Goal: Task Accomplishment & Management: Manage account settings

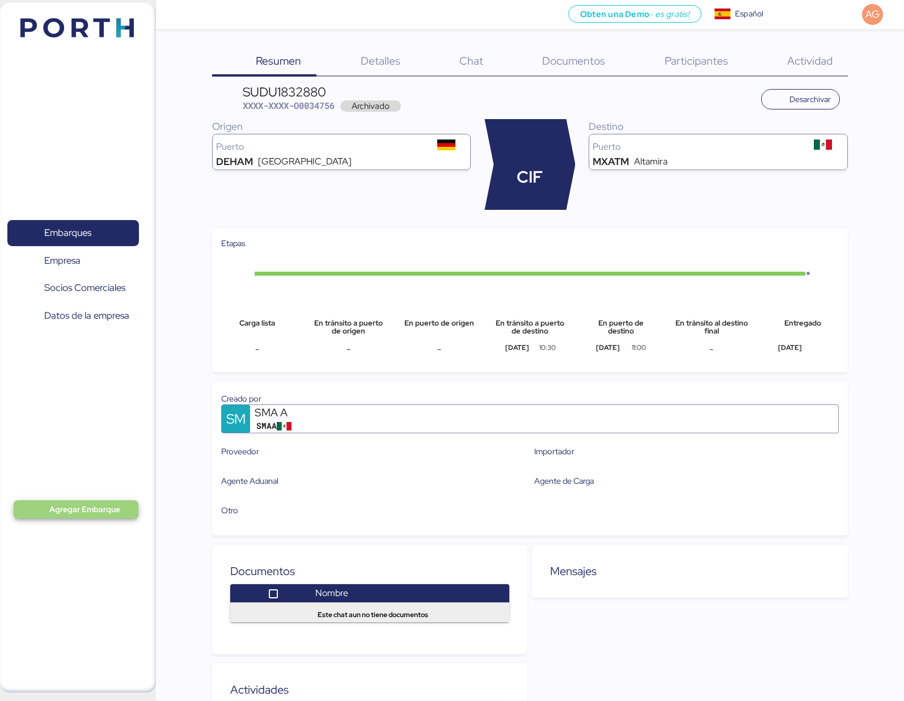
click at [76, 500] on span "Agregar Embarque" at bounding box center [76, 509] width 125 height 18
click at [79, 531] on div "Añadir Embarque manualmente" at bounding box center [79, 528] width 112 height 16
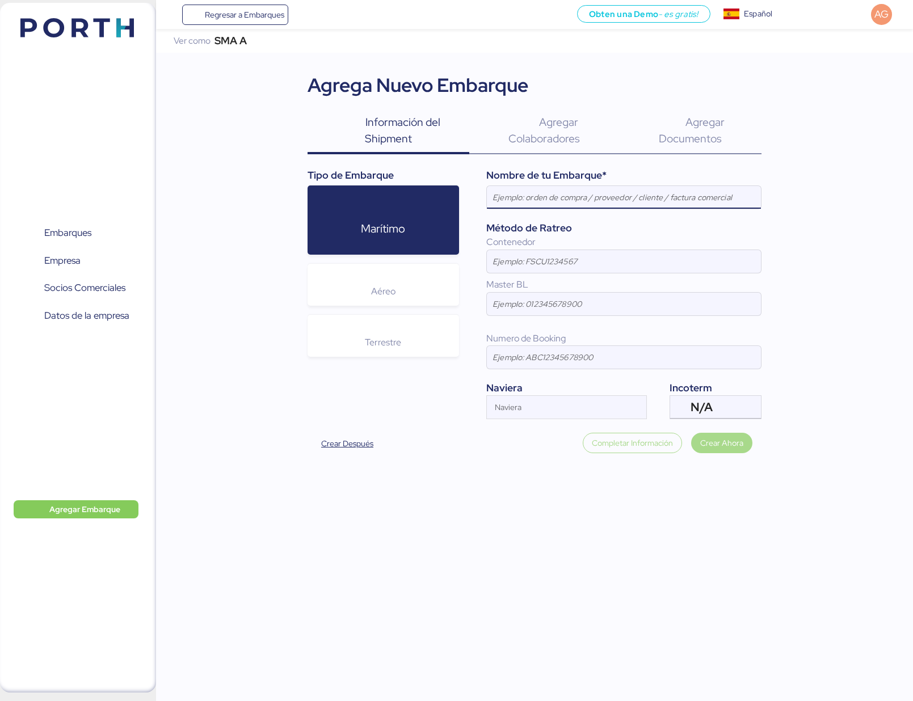
click at [552, 196] on input at bounding box center [624, 197] width 274 height 23
type input "SUNMIGHT contenedor"
drag, startPoint x: 520, startPoint y: 305, endPoint x: 537, endPoint y: 281, distance: 29.3
click at [520, 305] on input at bounding box center [624, 304] width 274 height 23
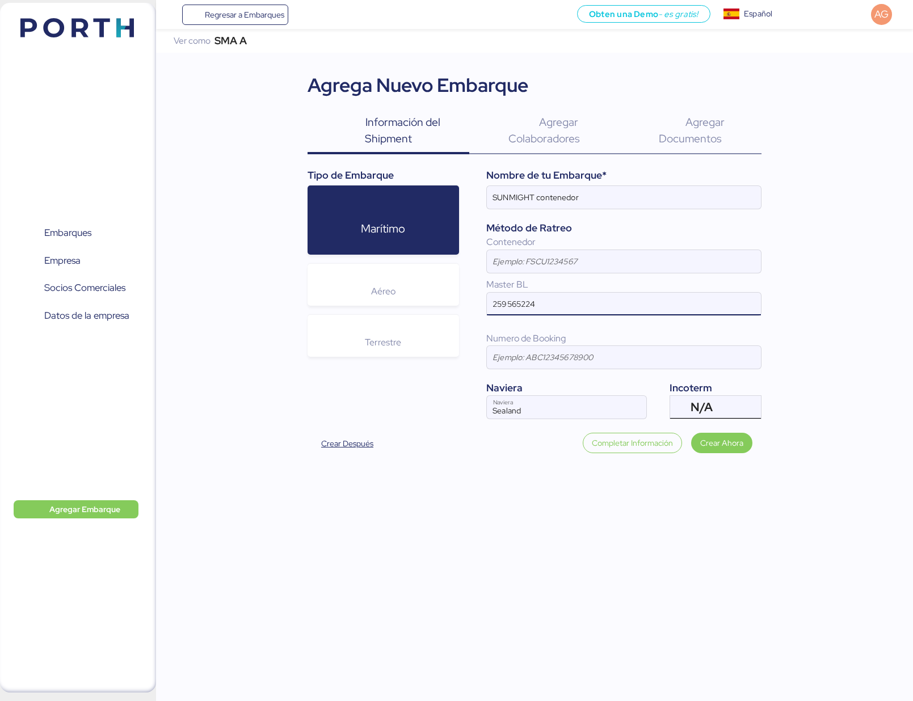
type input "259565224"
click at [702, 402] on span "N/A" at bounding box center [701, 407] width 22 height 10
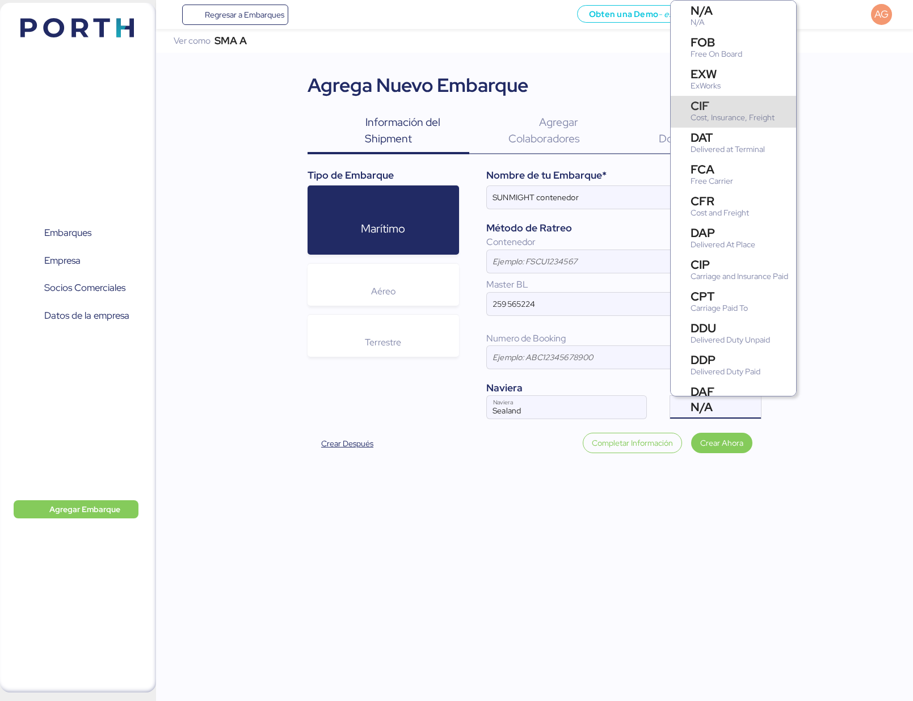
click at [717, 108] on div "CIF" at bounding box center [732, 106] width 84 height 12
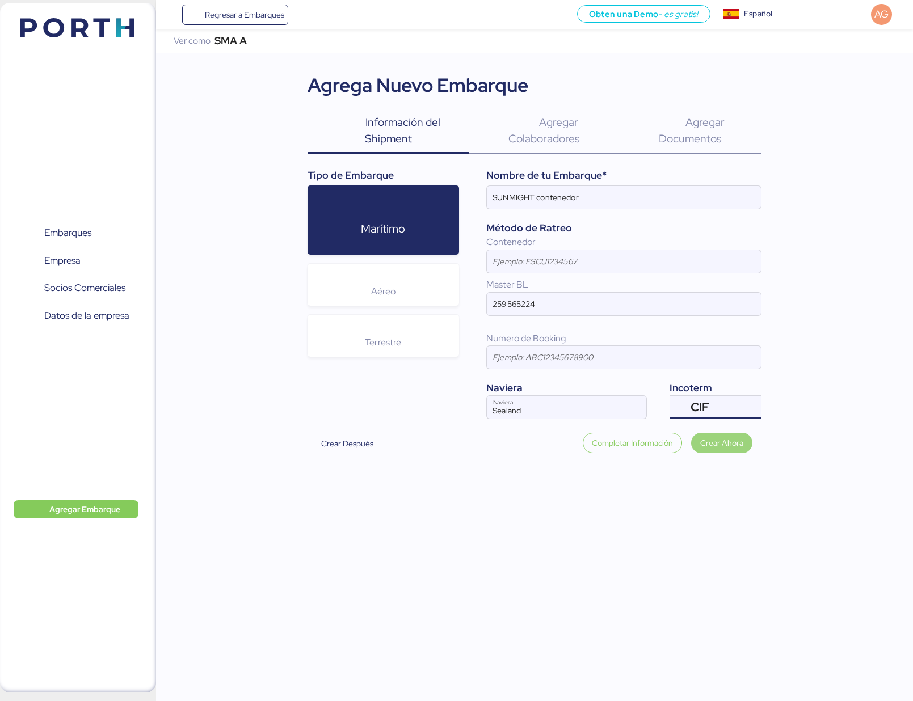
click at [723, 448] on span "Crear Ahora" at bounding box center [721, 443] width 43 height 14
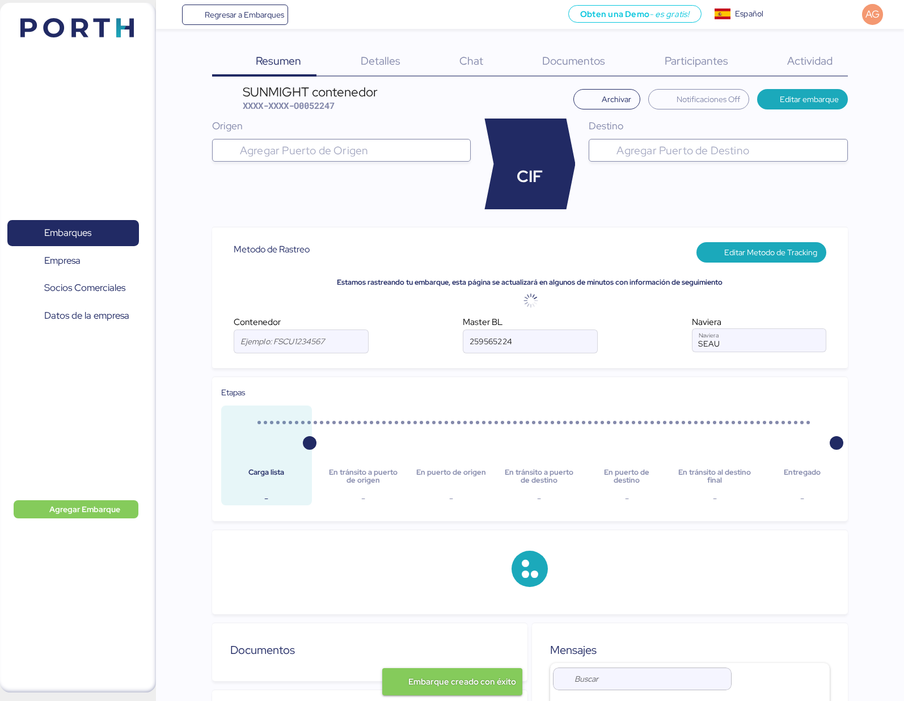
type input "Sealand"
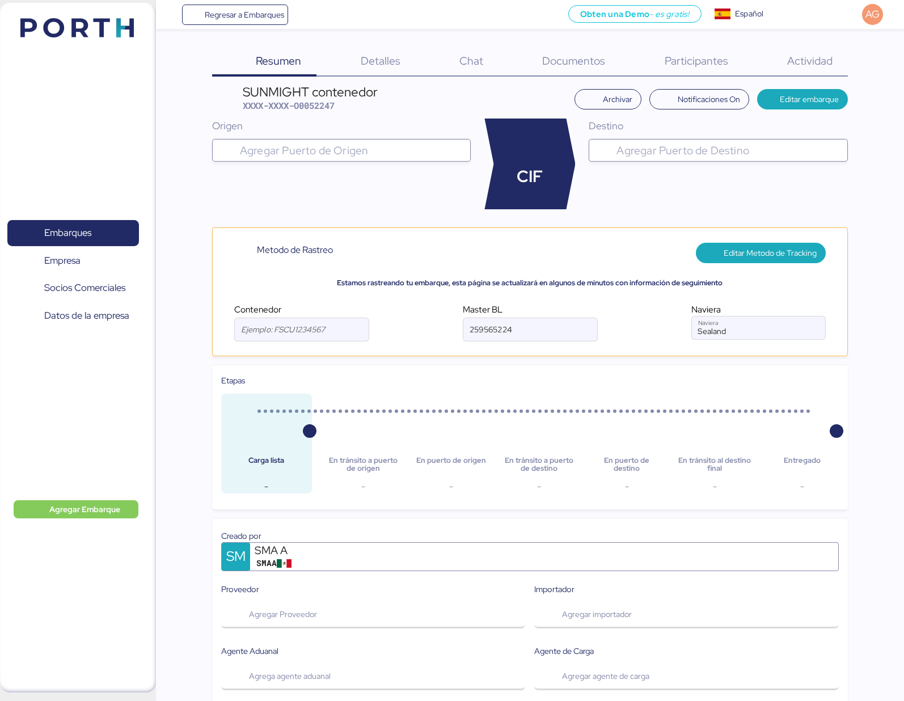
type input "Sealand"
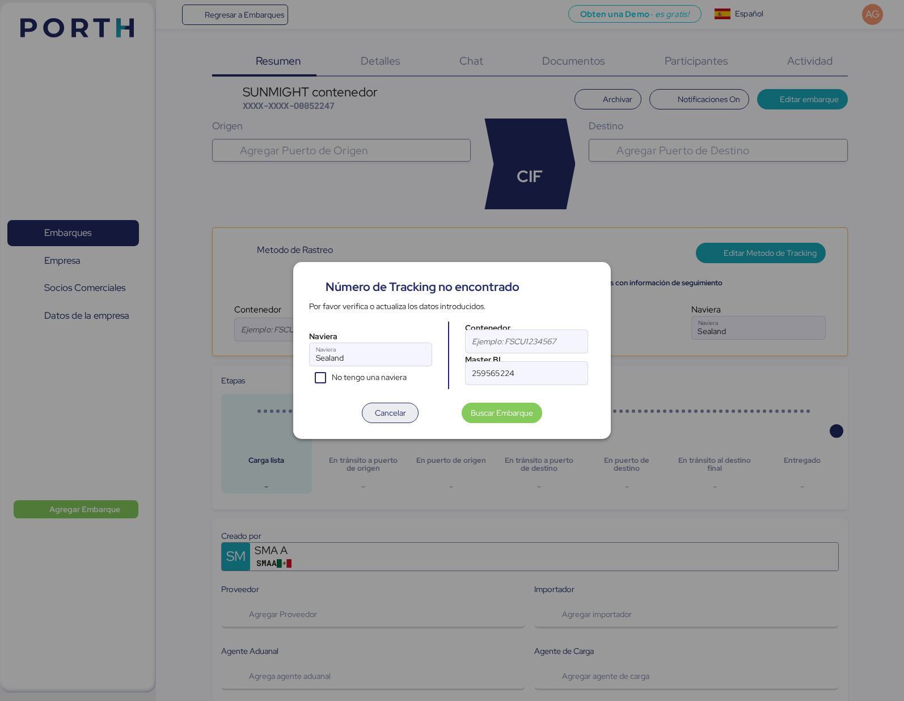
click at [391, 417] on span "Cancelar" at bounding box center [390, 413] width 31 height 14
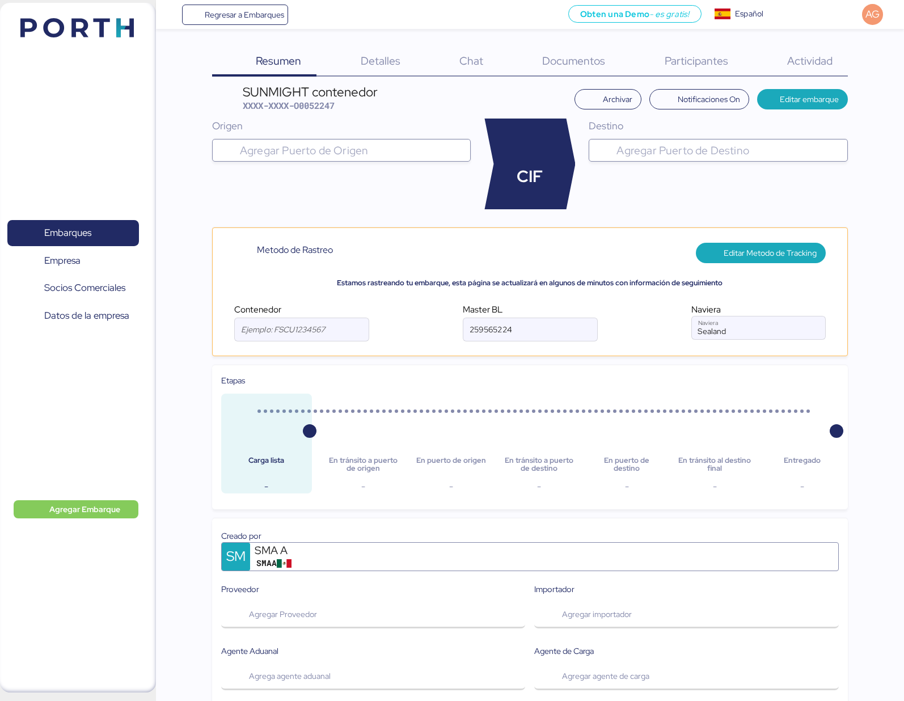
click at [298, 148] on input "search" at bounding box center [352, 151] width 229 height 14
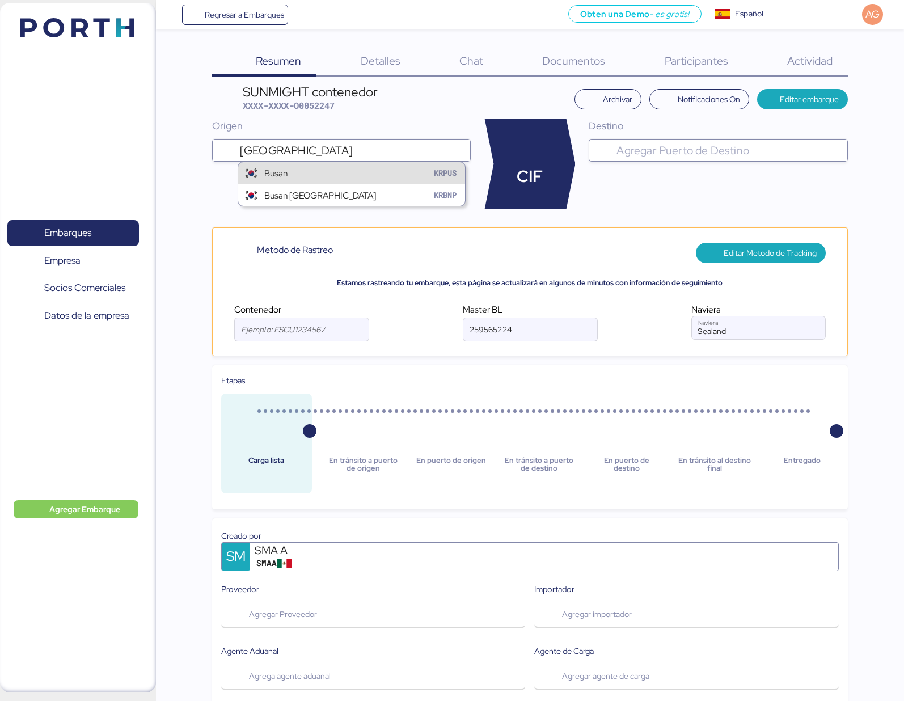
type input "BUSAN"
click at [306, 173] on div "Busan KRPUS" at bounding box center [351, 173] width 227 height 22
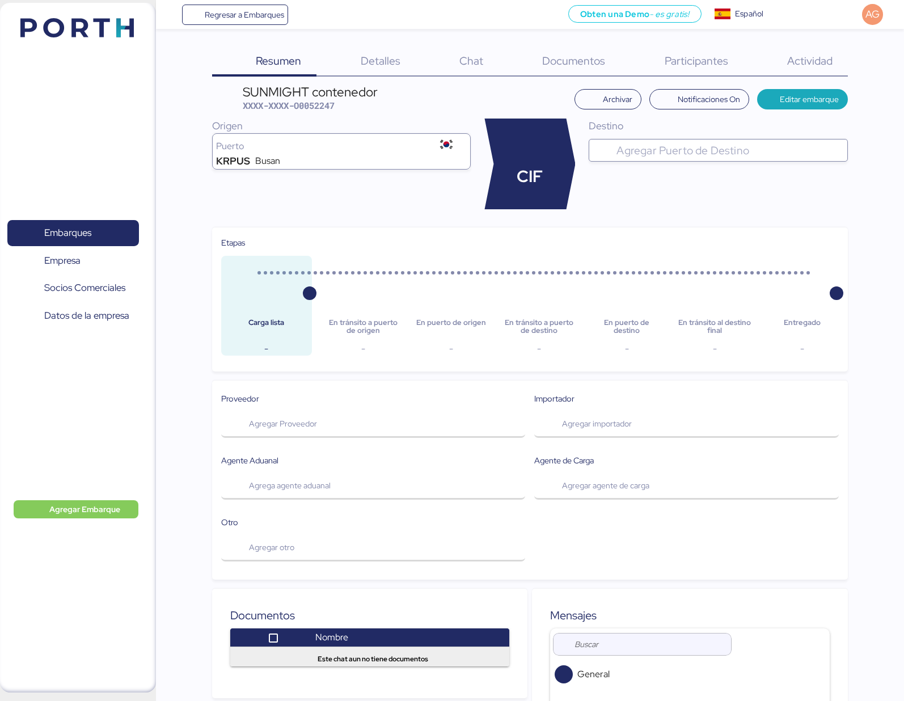
click at [626, 149] on input "search" at bounding box center [728, 151] width 229 height 14
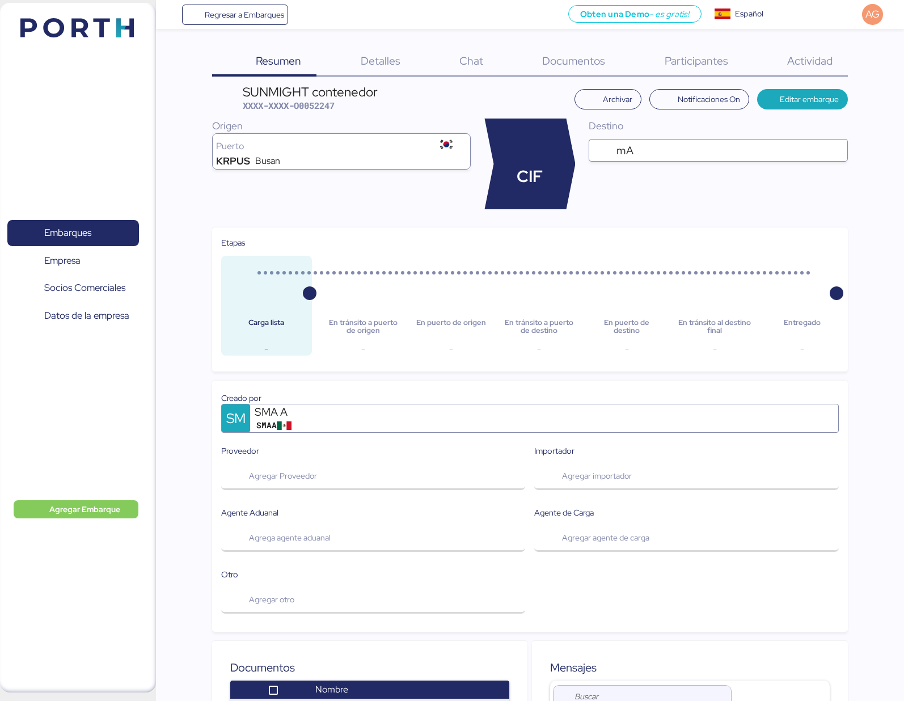
type input "m"
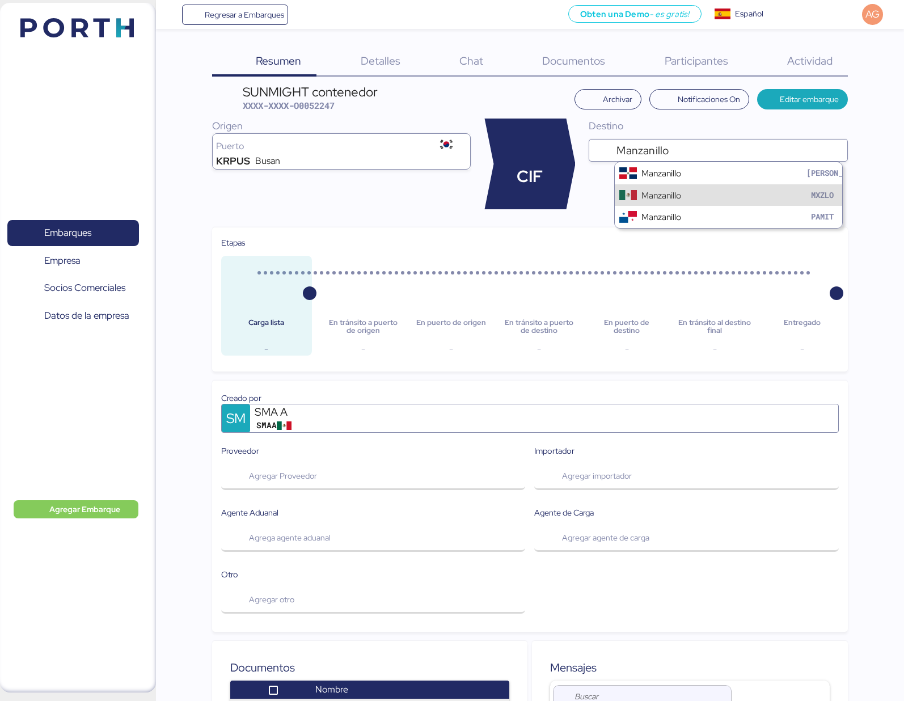
type input "Manzanillo"
click at [664, 195] on div "Manzanillo" at bounding box center [662, 195] width 40 height 13
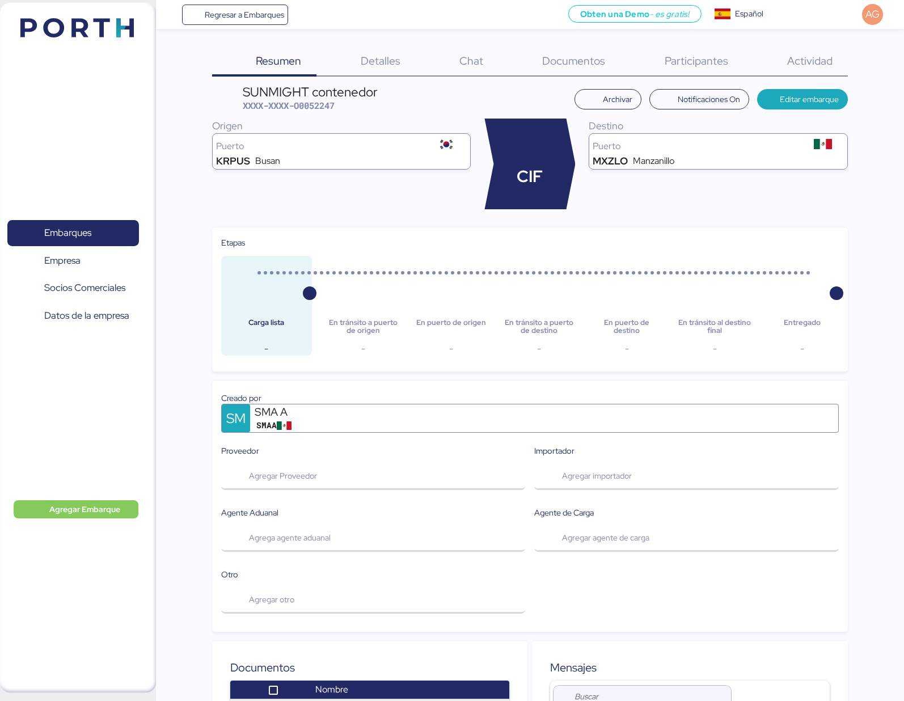
click at [386, 54] on span "Detalles" at bounding box center [381, 60] width 40 height 15
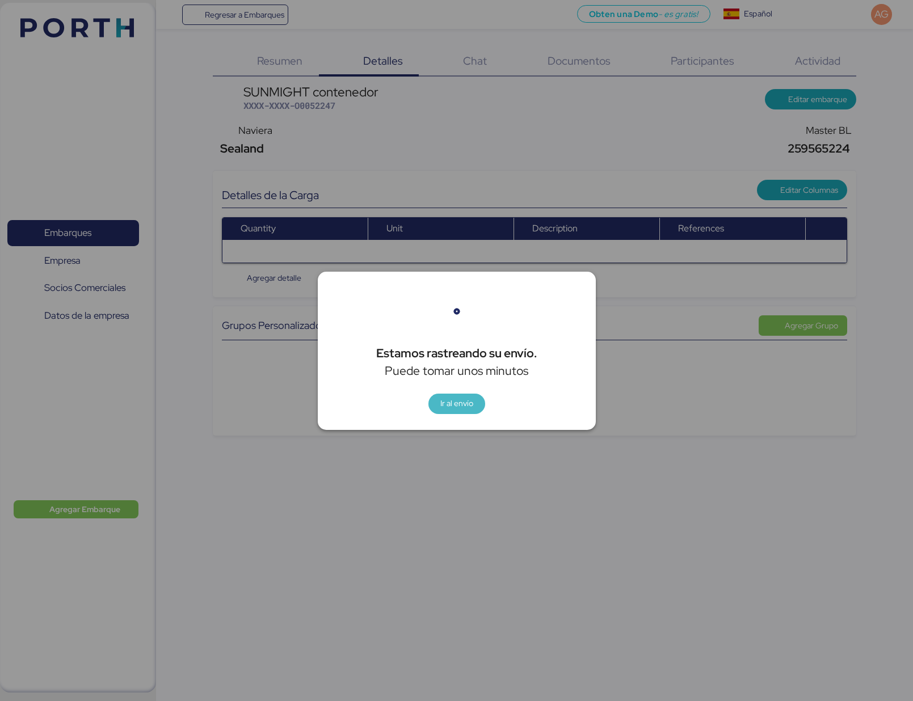
click at [454, 406] on span "Ir al envío" at bounding box center [456, 403] width 33 height 14
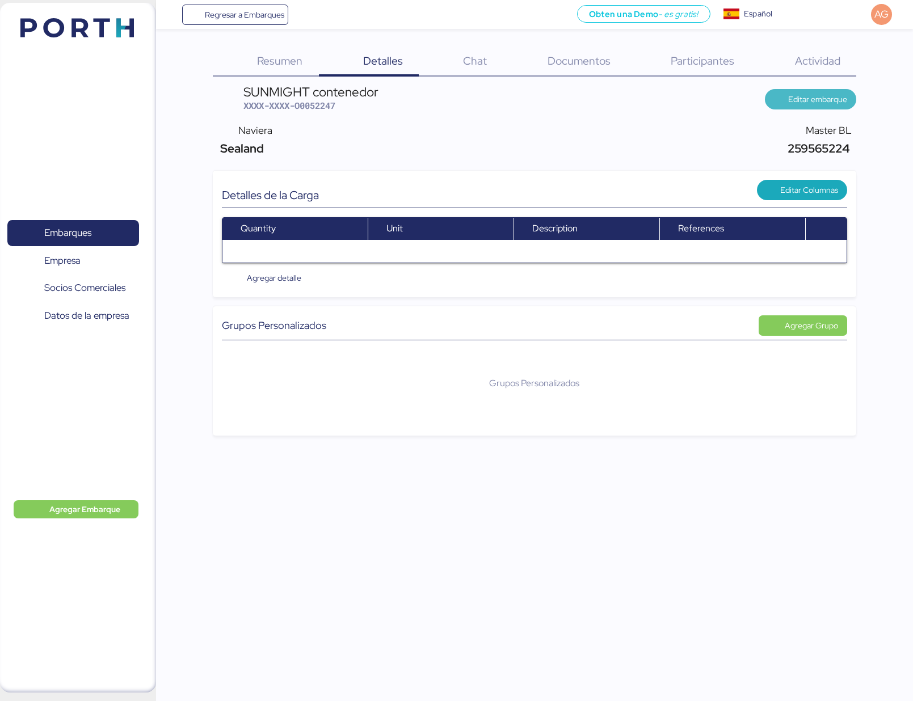
click at [822, 98] on span "Editar embarque" at bounding box center [817, 99] width 59 height 14
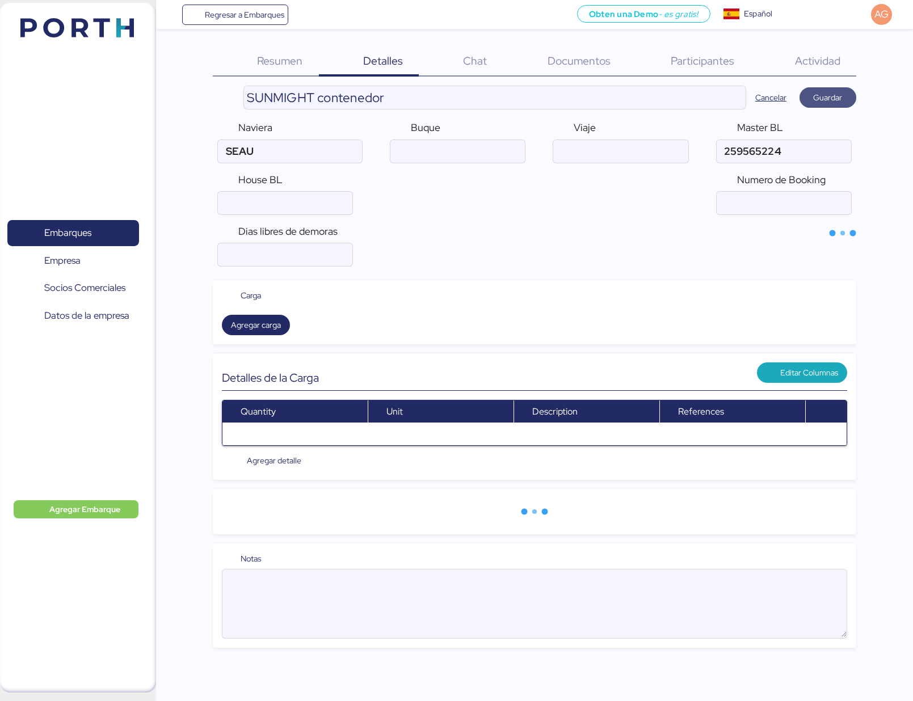
type input "Sealand"
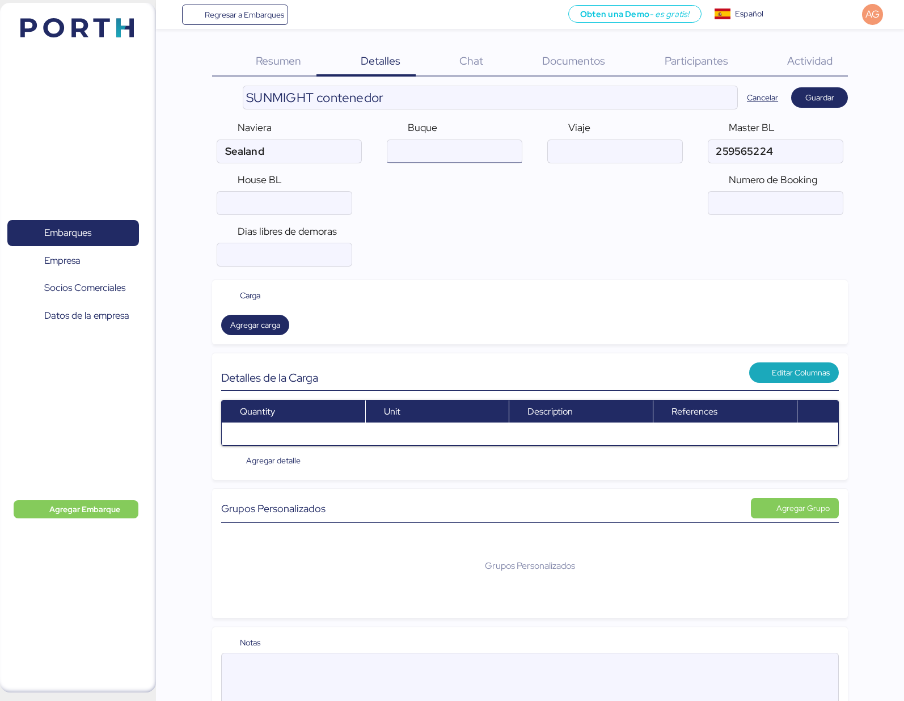
click at [434, 151] on input "ocean" at bounding box center [454, 151] width 134 height 23
type input "AMBITION"
type input "538E"
drag, startPoint x: 789, startPoint y: 151, endPoint x: 714, endPoint y: 148, distance: 74.9
click at [714, 148] on input "ocean" at bounding box center [775, 151] width 134 height 23
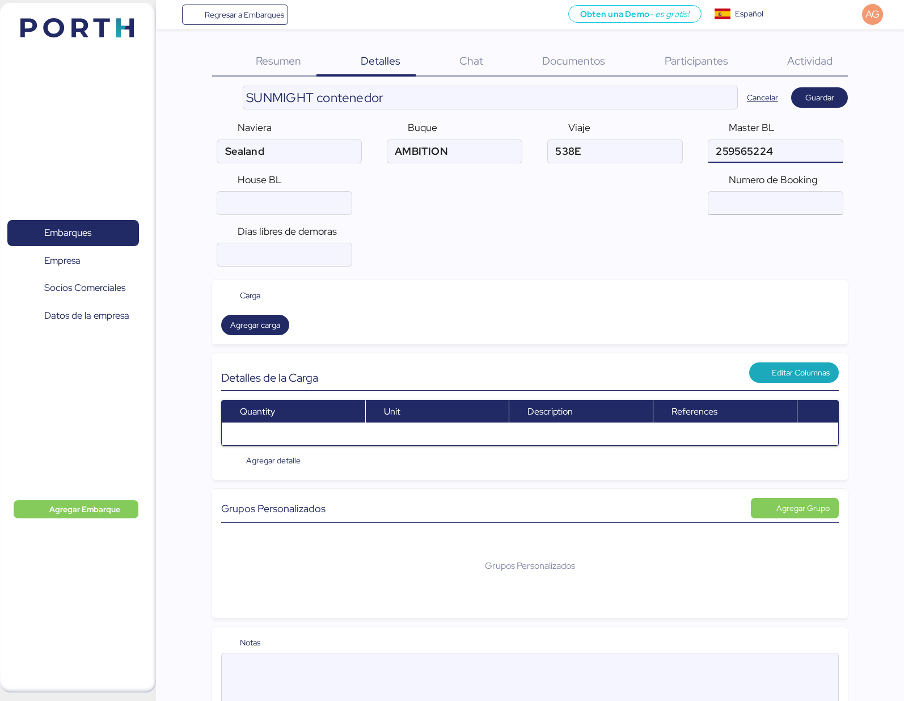
click at [752, 204] on input "ocean" at bounding box center [775, 203] width 134 height 23
paste input "259565224"
type input "259565224"
click at [590, 243] on div "Dias libres de demoras *para Sealand por favor agregar la fecha de entrega para…" at bounding box center [530, 246] width 636 height 52
click at [276, 253] on input "number" at bounding box center [284, 254] width 134 height 23
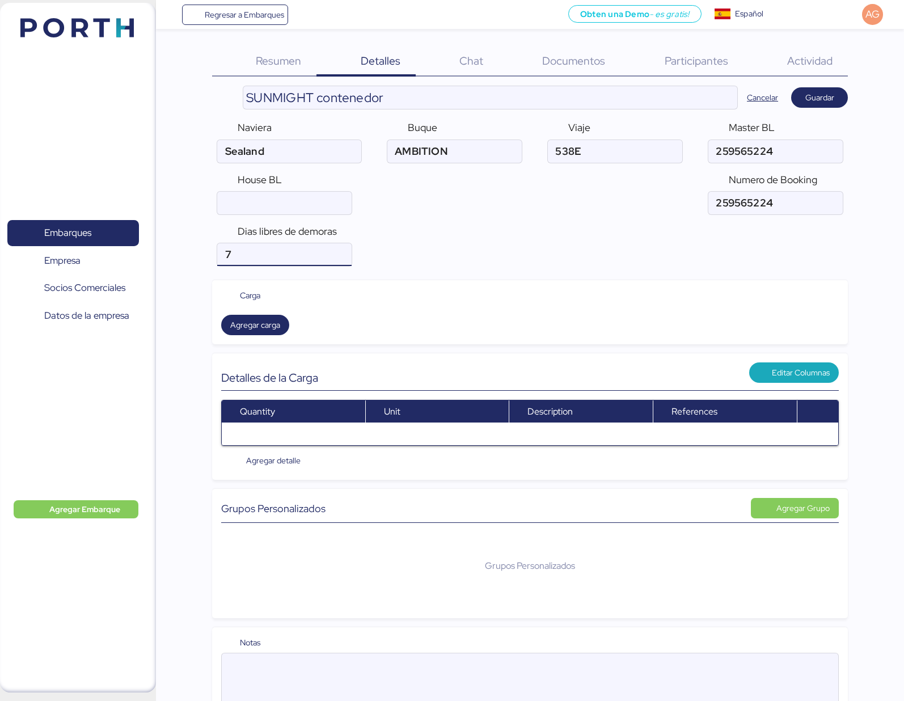
type input "7"
click at [459, 238] on div "Dias libres de demoras 7 *para Sealand por favor agregar la fecha de entrega pa…" at bounding box center [530, 246] width 636 height 52
click at [811, 98] on span "Guardar" at bounding box center [819, 98] width 29 height 14
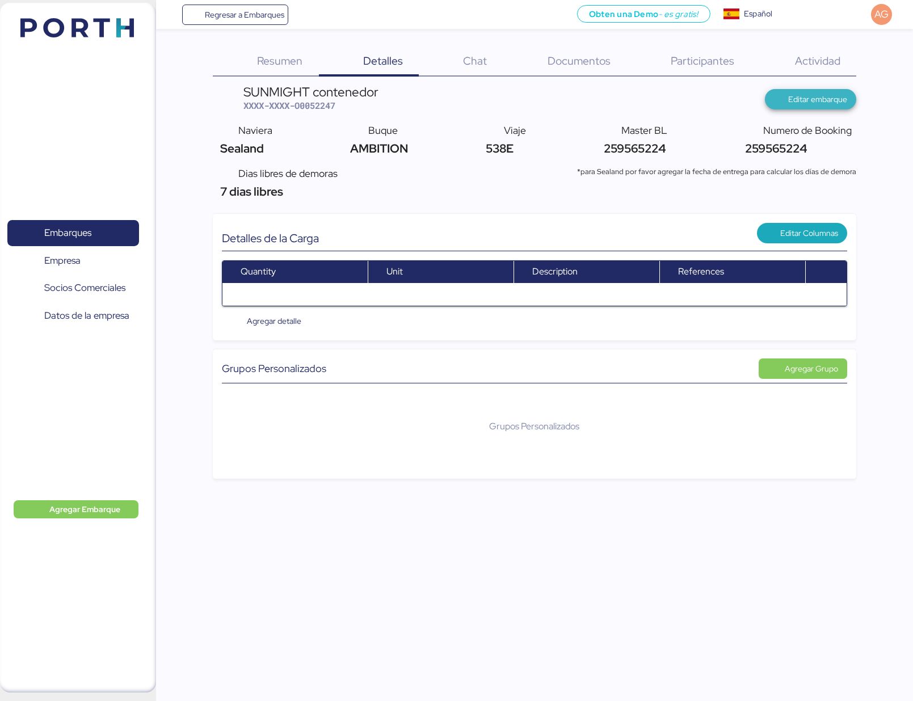
click at [806, 103] on span "Editar embarque" at bounding box center [817, 99] width 59 height 14
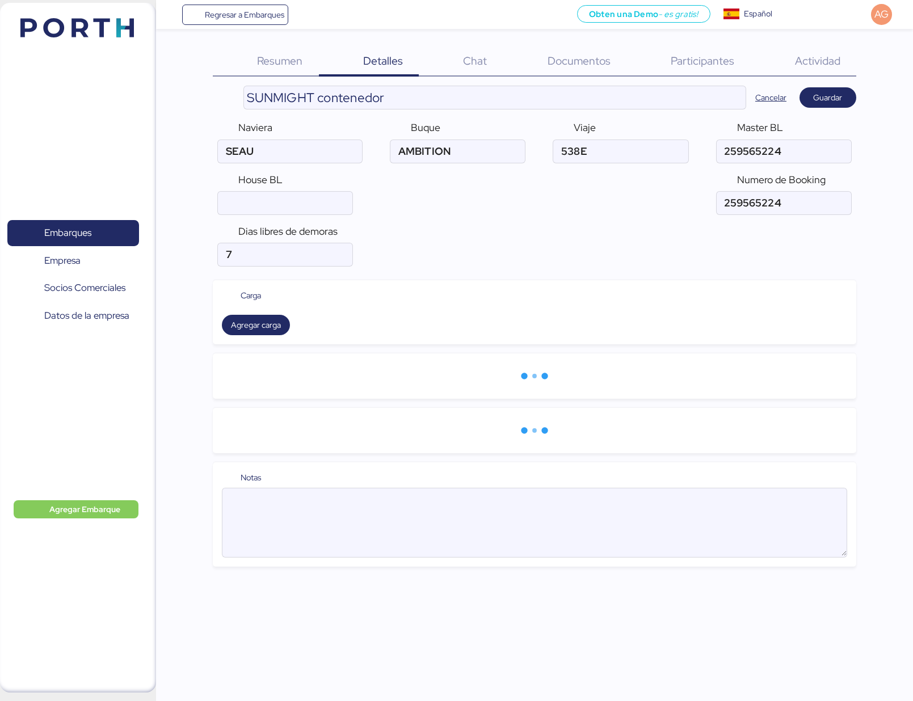
type input "Sealand"
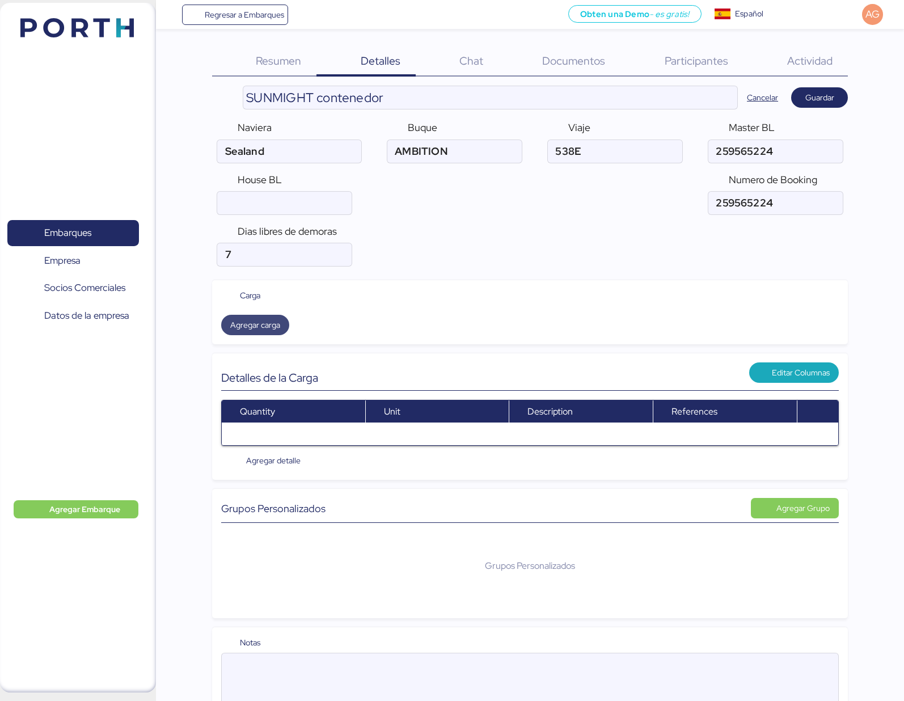
click at [257, 329] on span "Agregar carga" at bounding box center [255, 325] width 50 height 14
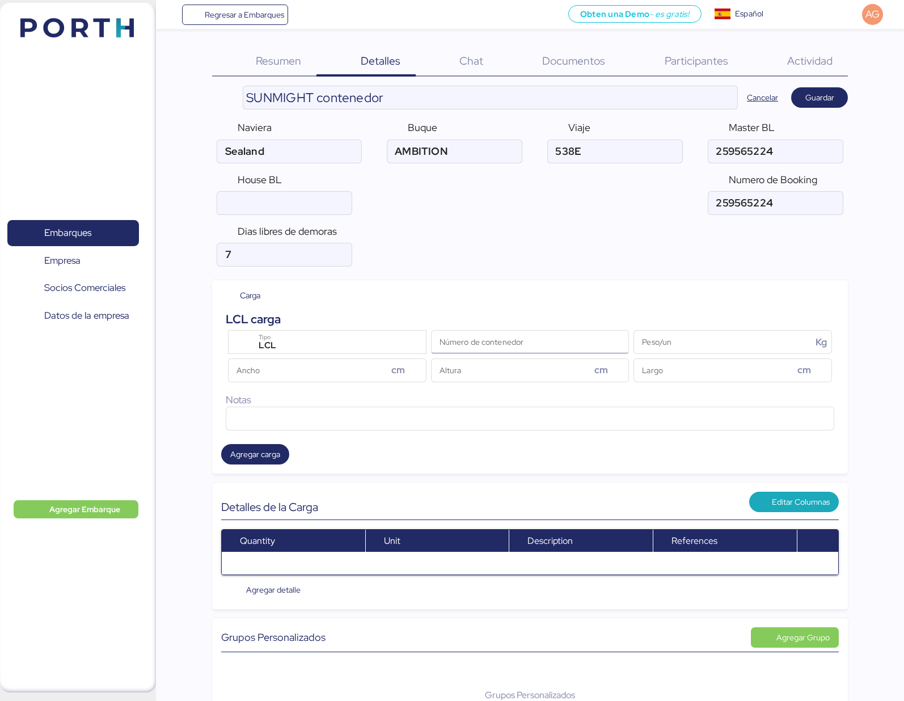
click at [492, 345] on input "Número de contenedor" at bounding box center [530, 342] width 197 height 23
paste input "TRHU4548645"
type input "TRHU4548645"
click at [309, 344] on div "LCL" at bounding box center [328, 346] width 153 height 15
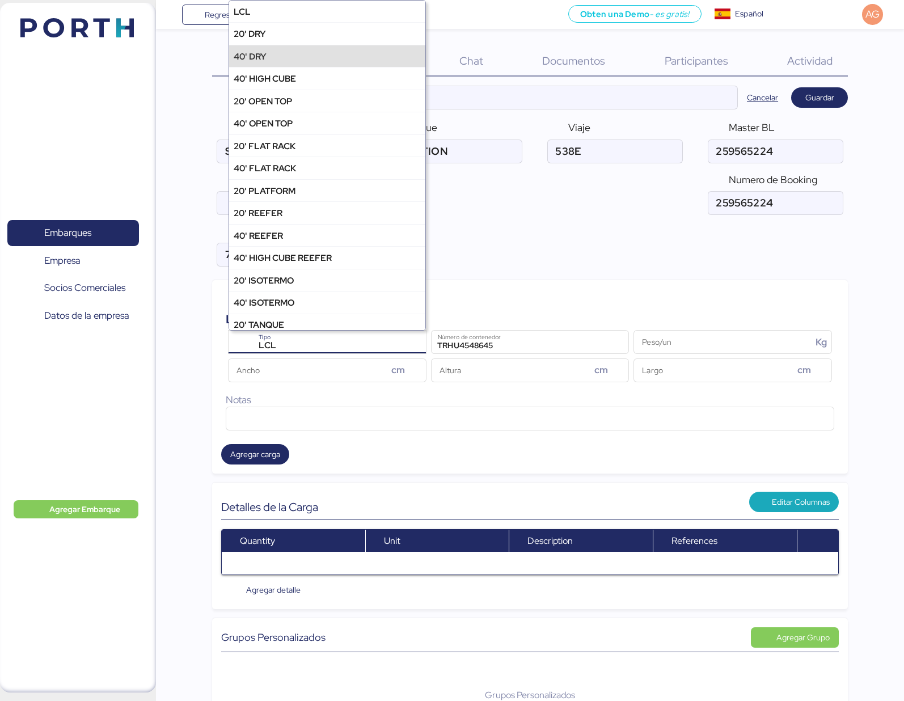
click at [291, 55] on div "40' DRY" at bounding box center [327, 56] width 196 height 22
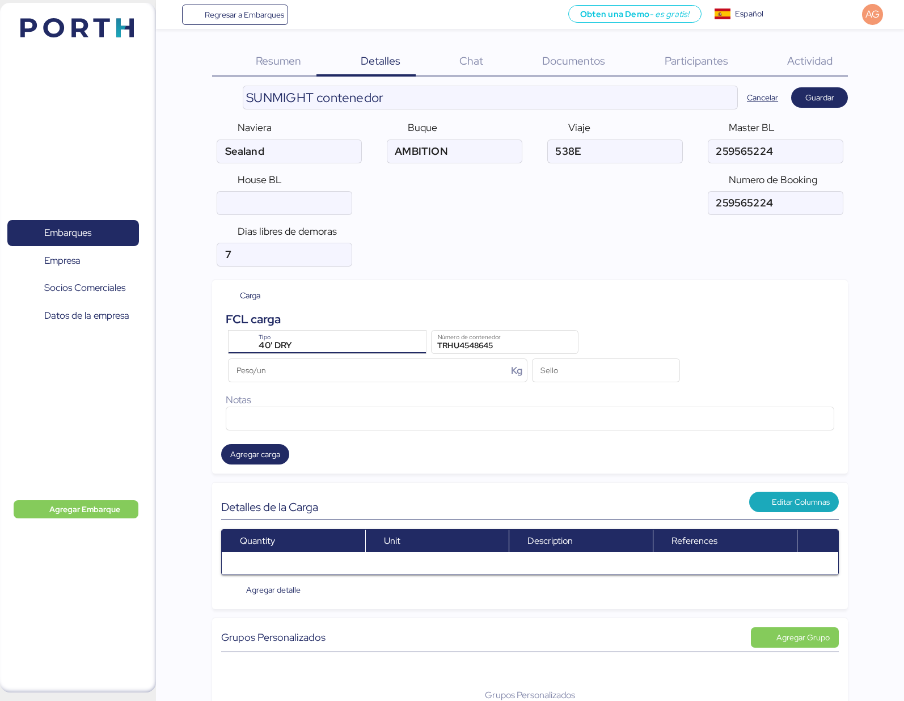
click at [330, 343] on div "40' DRY" at bounding box center [328, 346] width 153 height 15
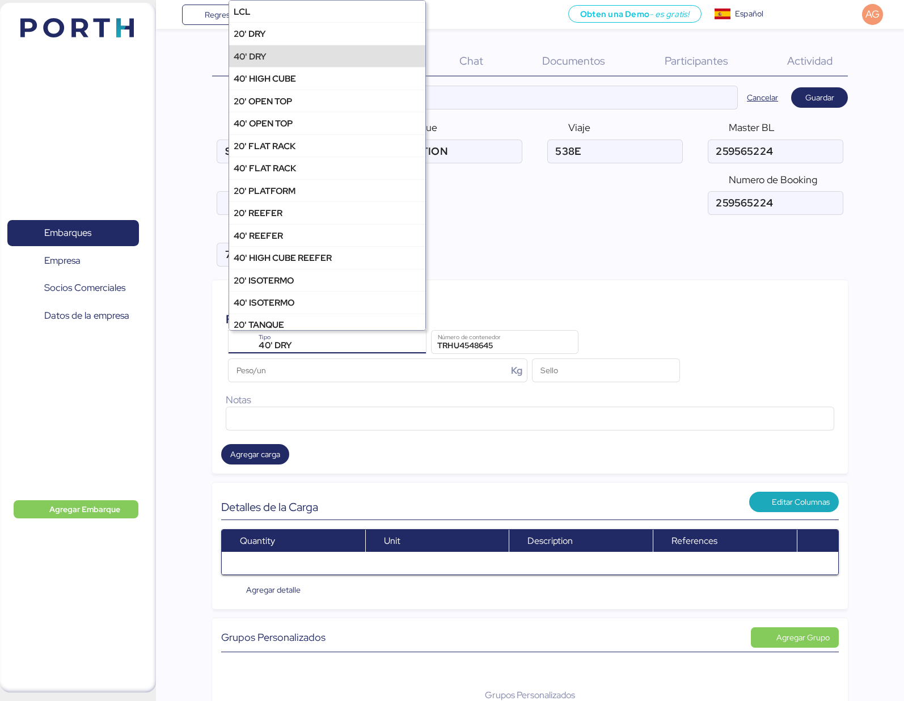
click at [293, 58] on div "40' DRY" at bounding box center [327, 56] width 196 height 22
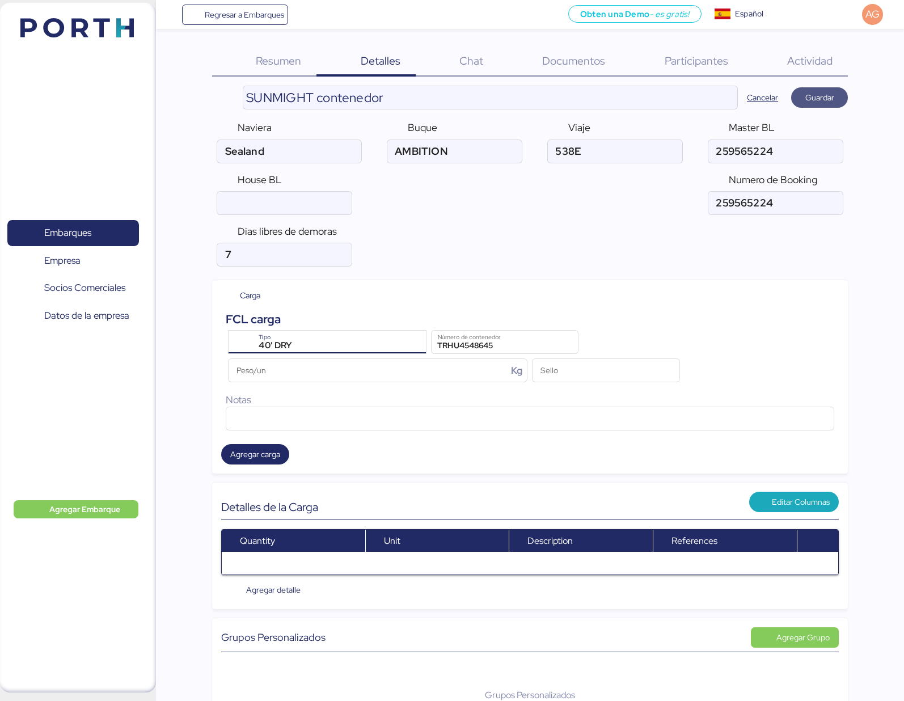
click at [824, 101] on span "Guardar" at bounding box center [819, 98] width 29 height 14
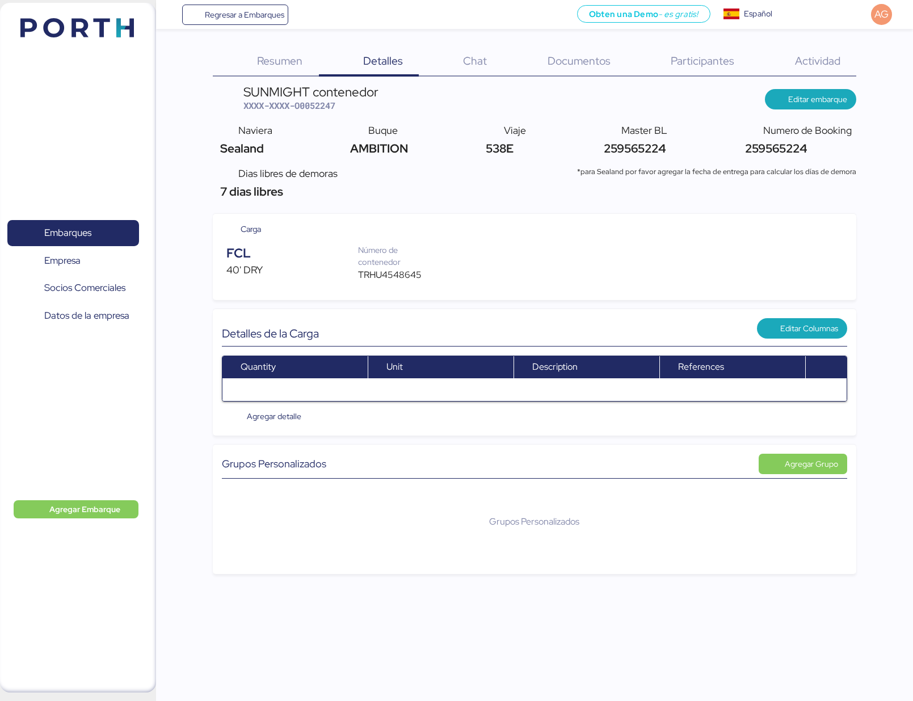
click at [277, 60] on span "Resumen" at bounding box center [279, 60] width 45 height 15
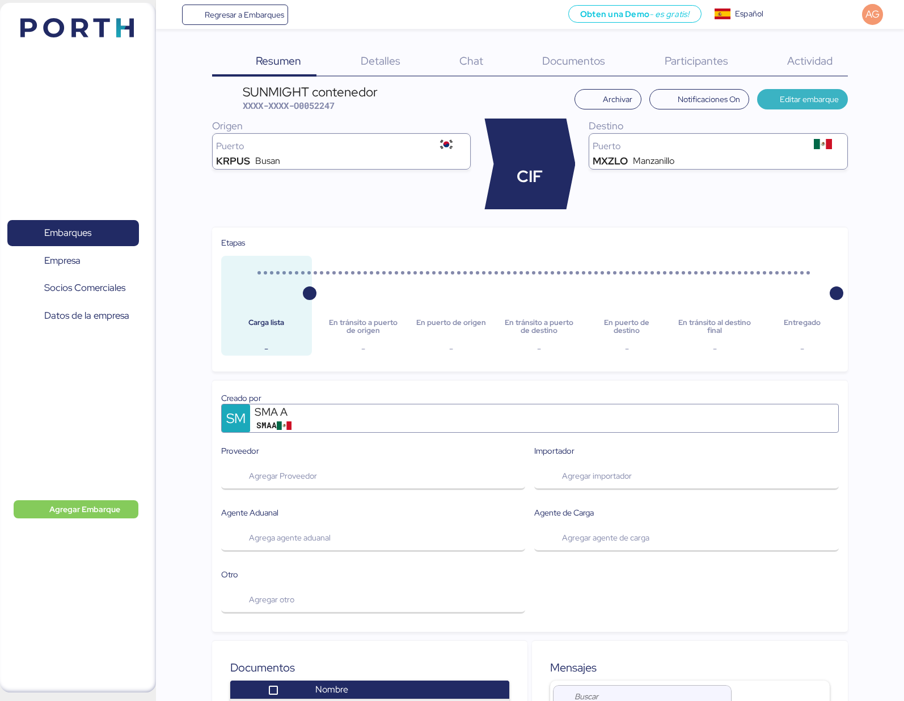
click at [792, 103] on span "Editar embarque" at bounding box center [809, 99] width 59 height 14
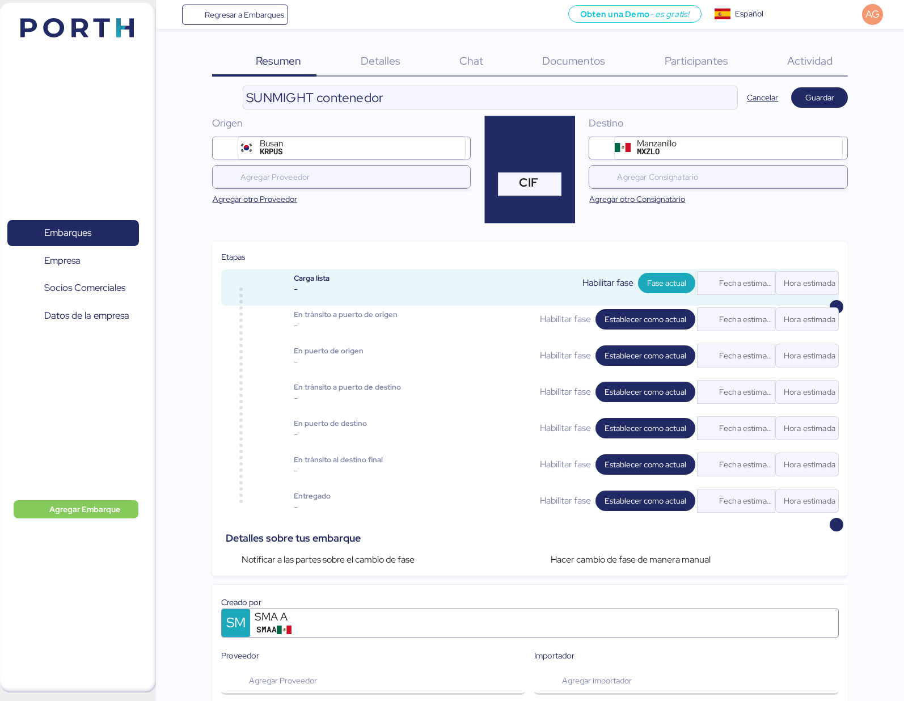
click at [380, 62] on span "Detalles" at bounding box center [381, 60] width 40 height 15
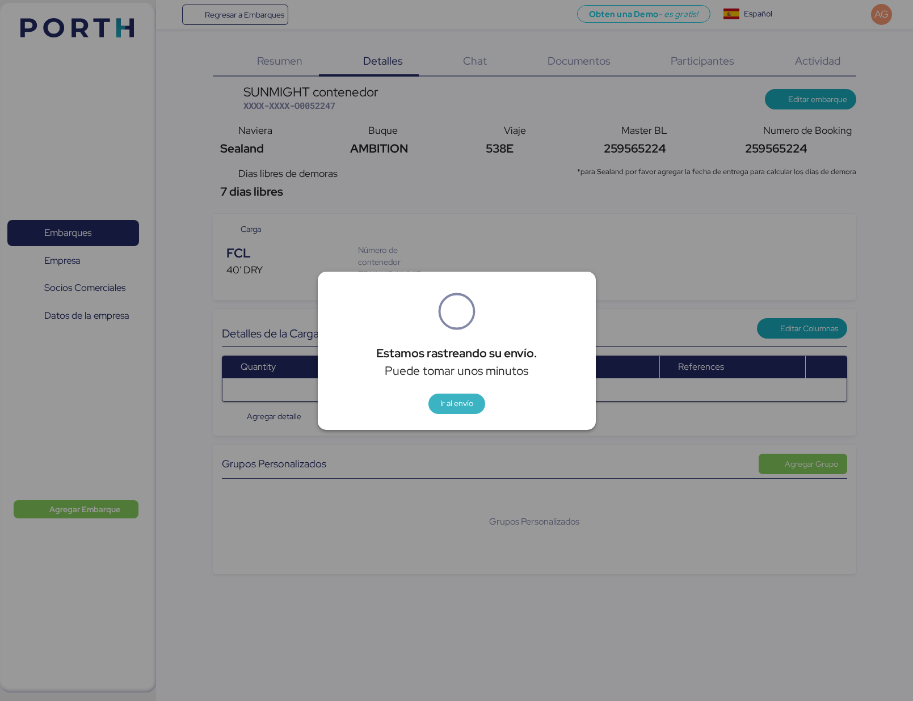
click at [472, 402] on span "Ir al envío" at bounding box center [456, 404] width 39 height 16
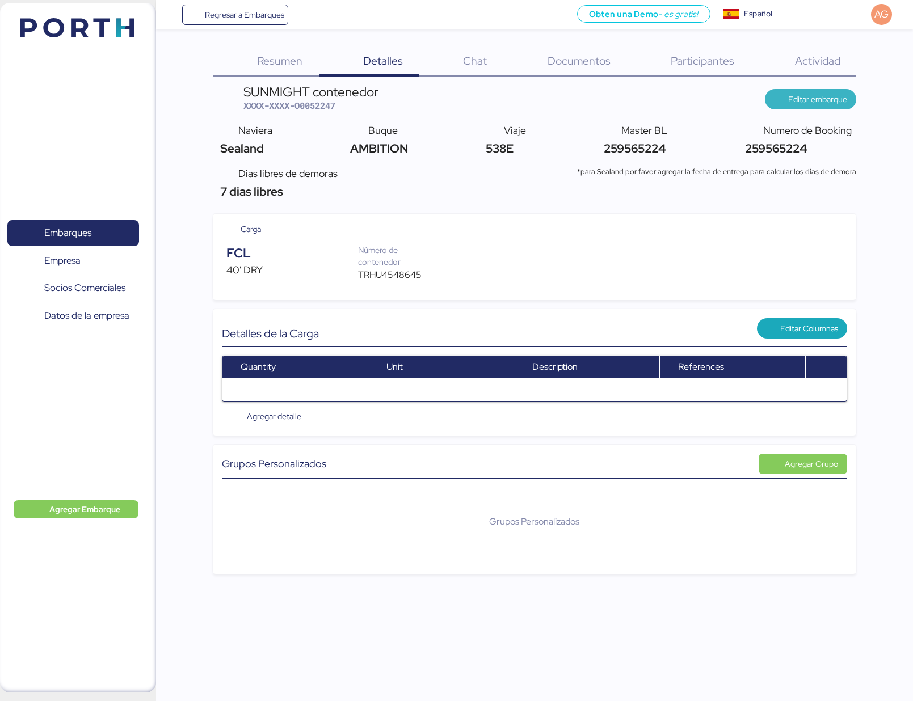
click at [820, 91] on span "Editar embarque" at bounding box center [810, 99] width 73 height 16
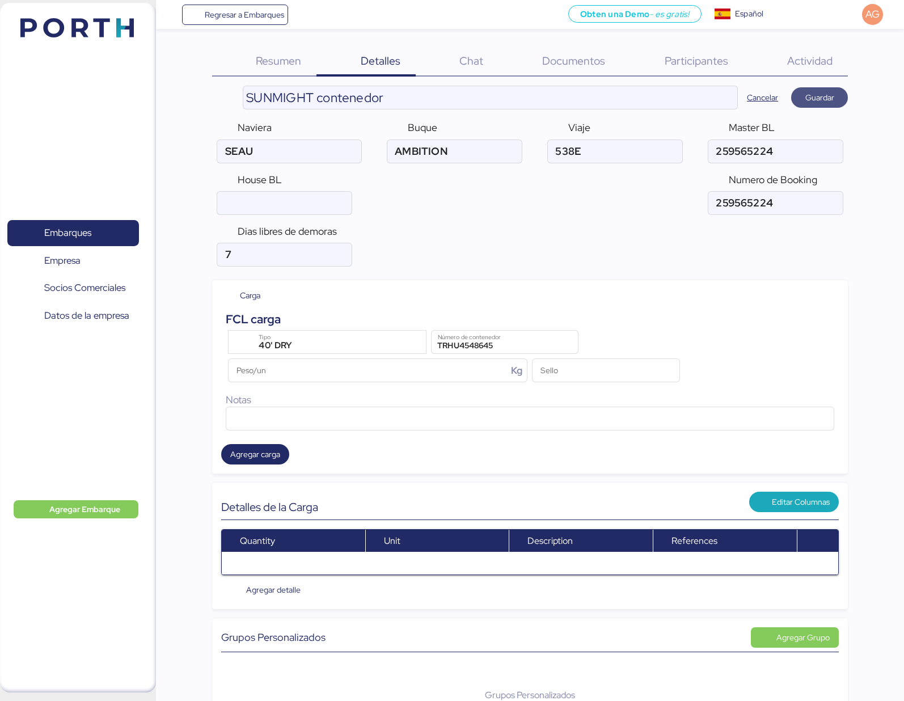
type input "Sealand"
drag, startPoint x: 786, startPoint y: 149, endPoint x: 698, endPoint y: 150, distance: 88.5
click at [698, 150] on div "Naviera Sealand Buque Viaje Master BL House BL Numero de Booking" at bounding box center [530, 168] width 636 height 104
click at [248, 195] on input "ocean" at bounding box center [284, 203] width 134 height 23
paste input "259565224"
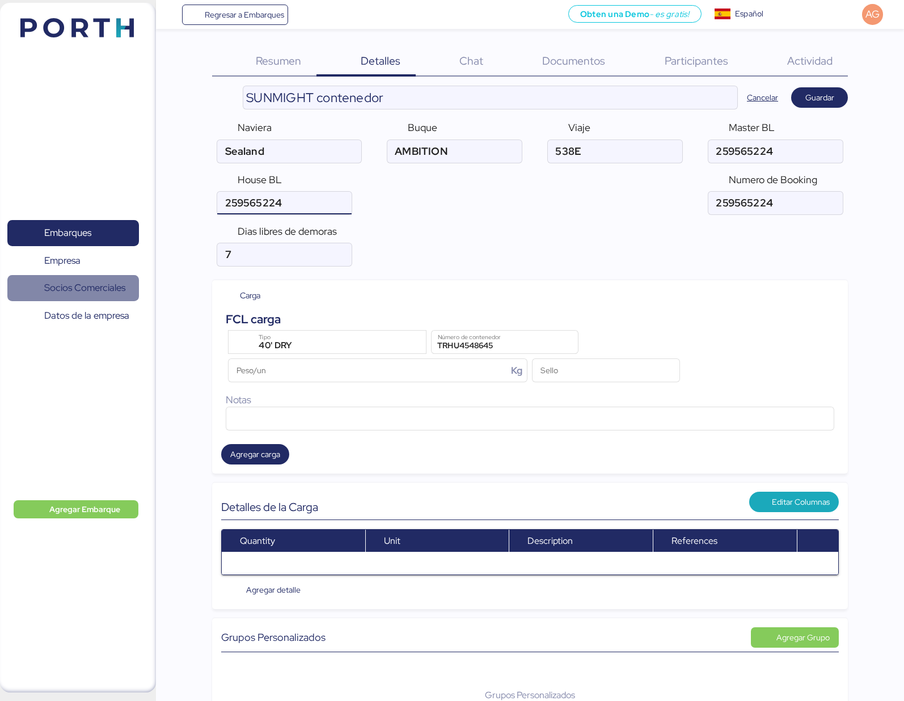
type input "259565224"
click at [391, 376] on input "Peso/un Kg" at bounding box center [368, 370] width 279 height 23
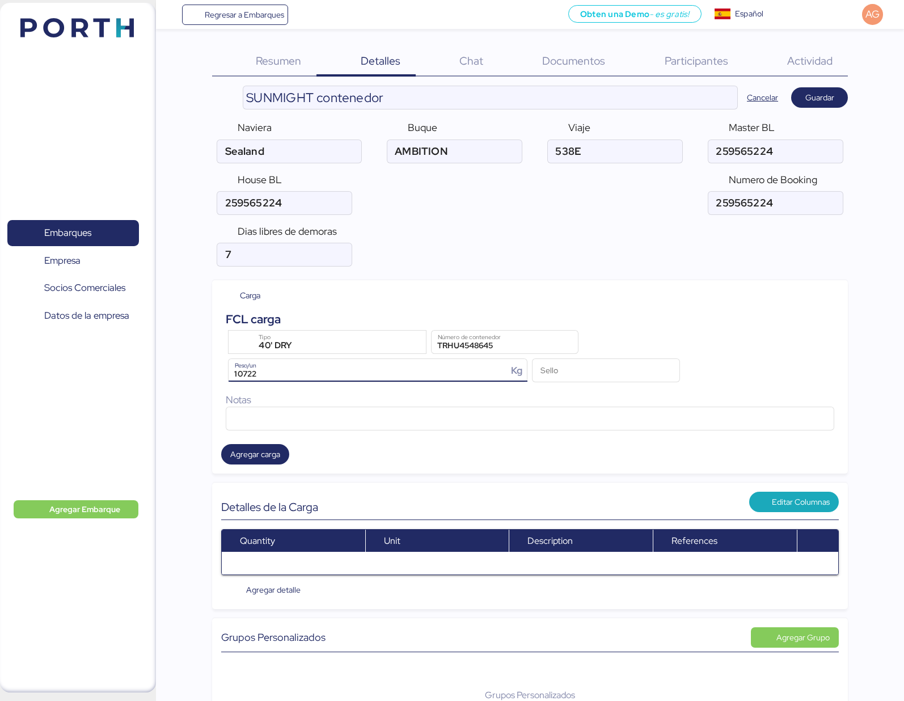
type input "10722"
click at [568, 273] on div "SUNMIGHT contenedor Cancelar Guardar Naviera Sealand Buque Viaje Master BL Hous…" at bounding box center [530, 473] width 636 height 775
click at [559, 373] on input "Sello" at bounding box center [606, 370] width 146 height 23
paste input "ML-KR0607787"
type input "ML-KR0607787"
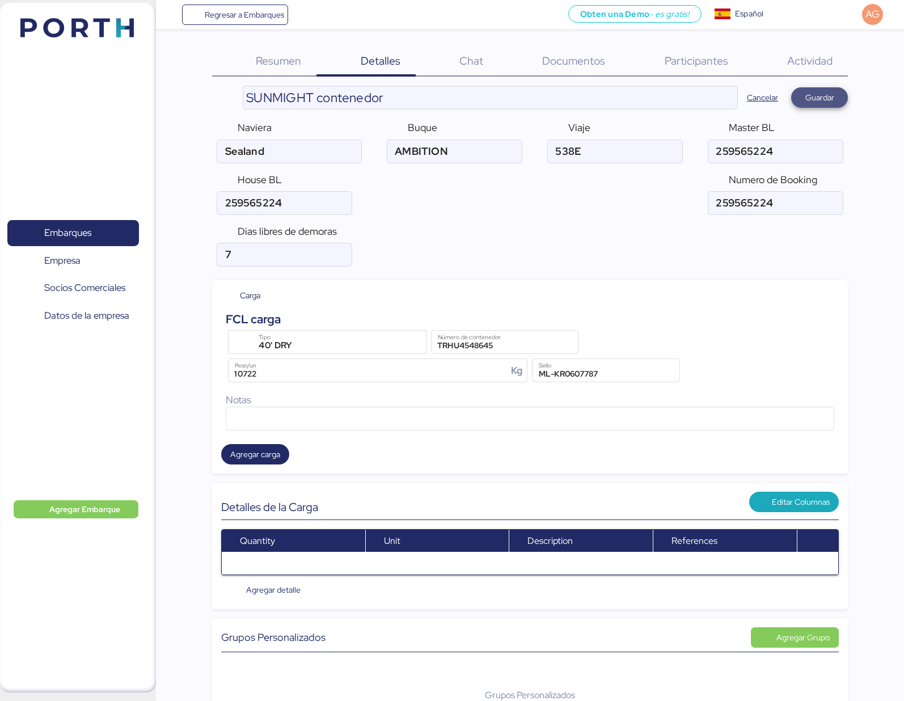
click at [826, 98] on span "Guardar" at bounding box center [819, 98] width 29 height 14
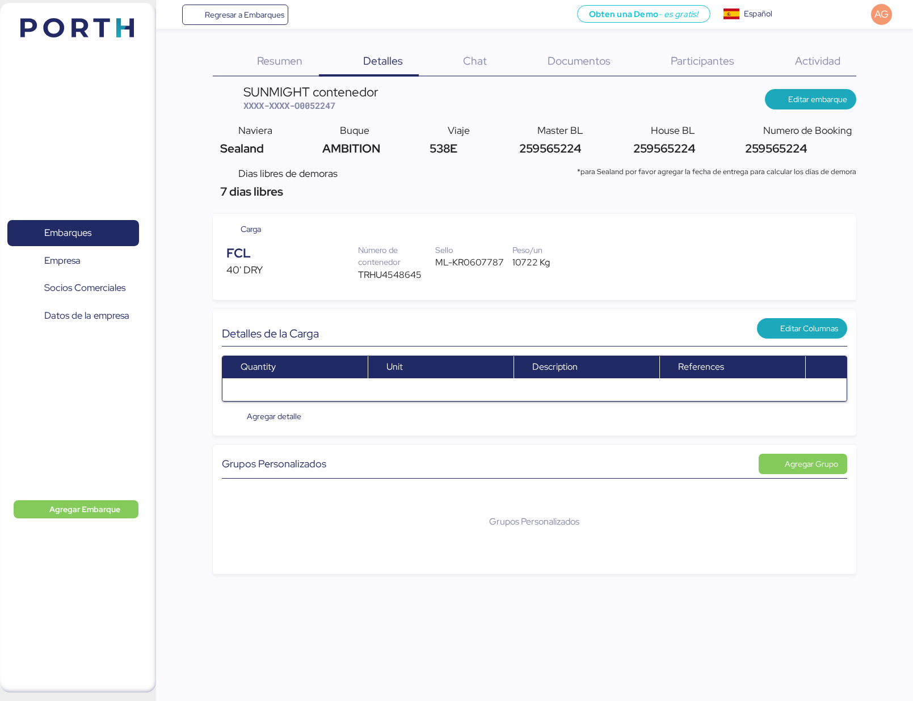
click at [281, 53] on div "Resumen 0" at bounding box center [265, 61] width 105 height 29
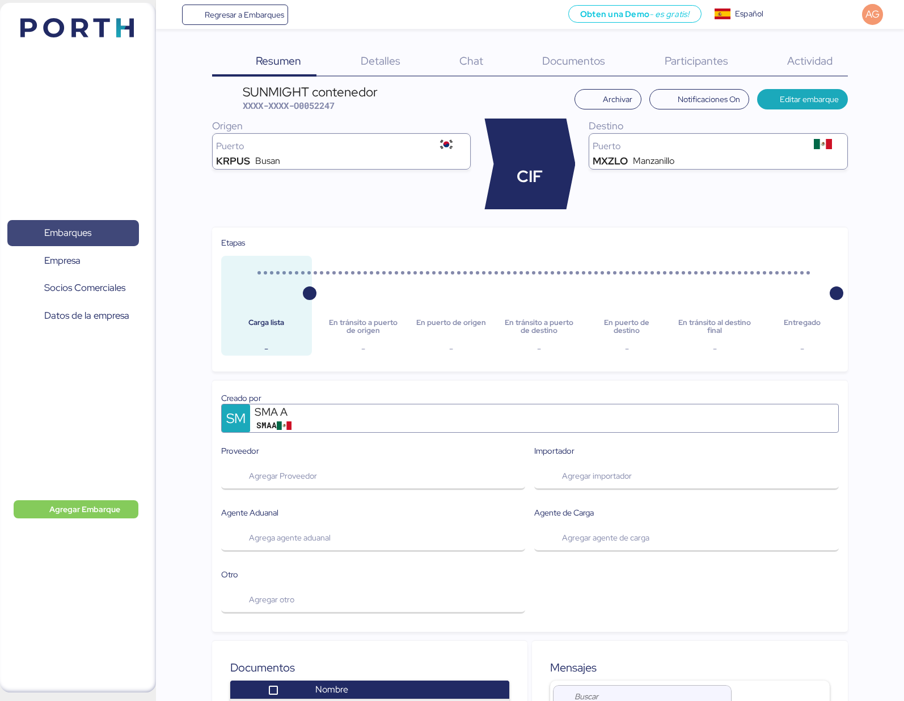
click at [100, 236] on span "Embarques" at bounding box center [73, 233] width 122 height 16
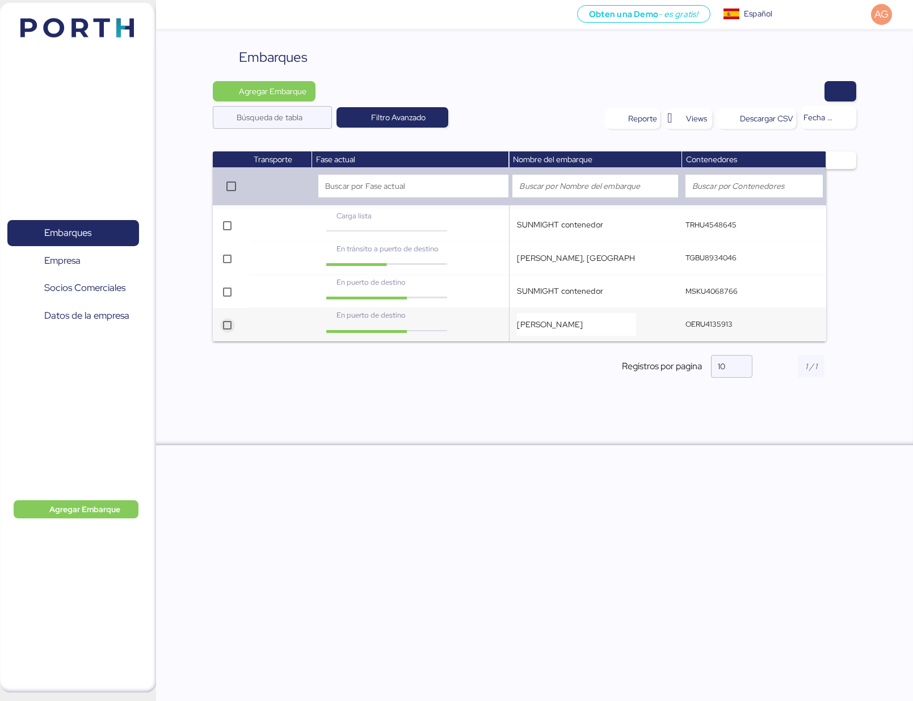
click at [227, 330] on div at bounding box center [227, 325] width 9 height 9
click at [230, 288] on div at bounding box center [227, 292] width 9 height 9
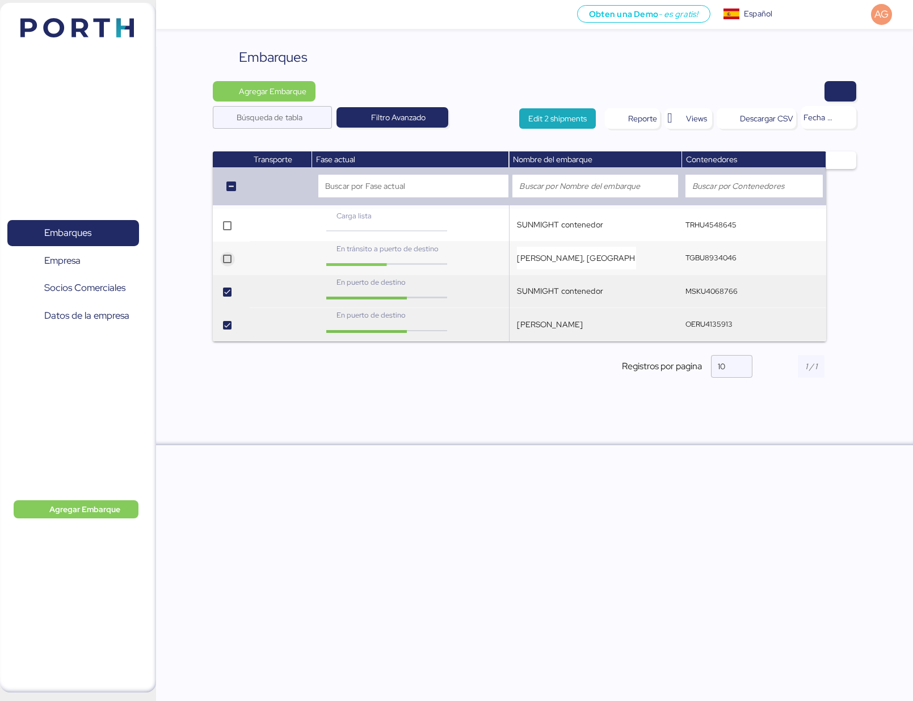
click at [228, 258] on icon at bounding box center [227, 259] width 7 height 7
click at [407, 428] on div "Embarques Agregar Embarque Búsqueda de tabla Filtro Avanzado Edit 3 shipments R…" at bounding box center [534, 246] width 757 height 398
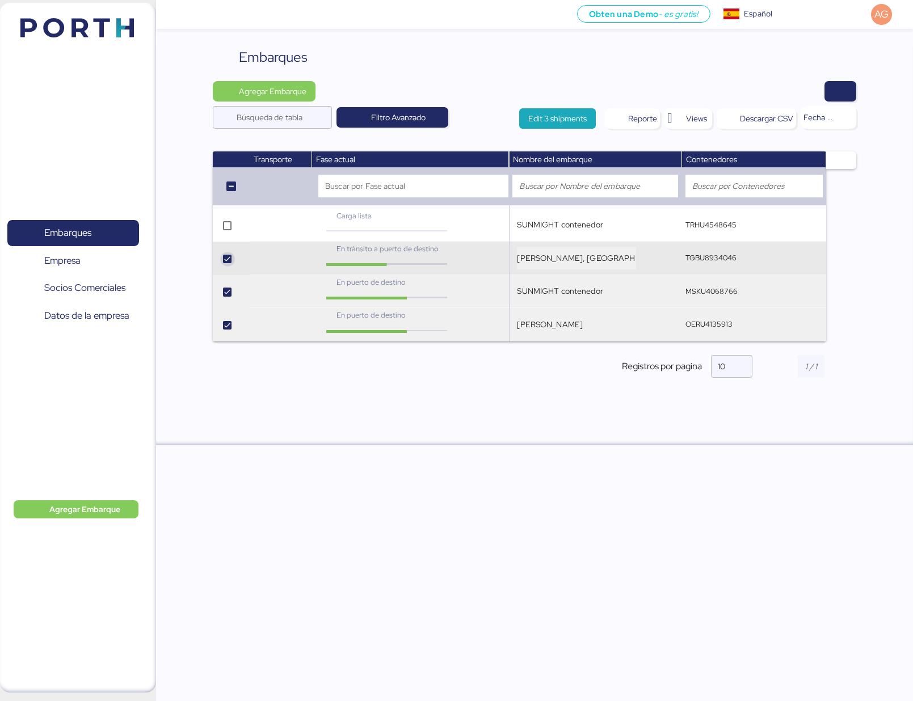
click at [226, 263] on div at bounding box center [227, 259] width 9 height 9
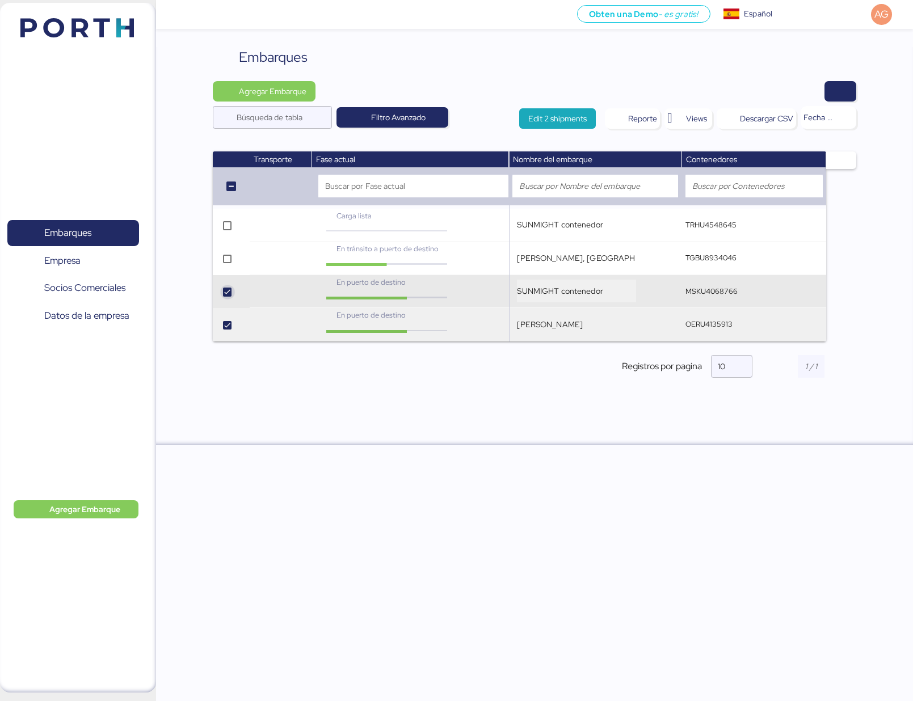
click at [226, 292] on icon at bounding box center [227, 292] width 7 height 7
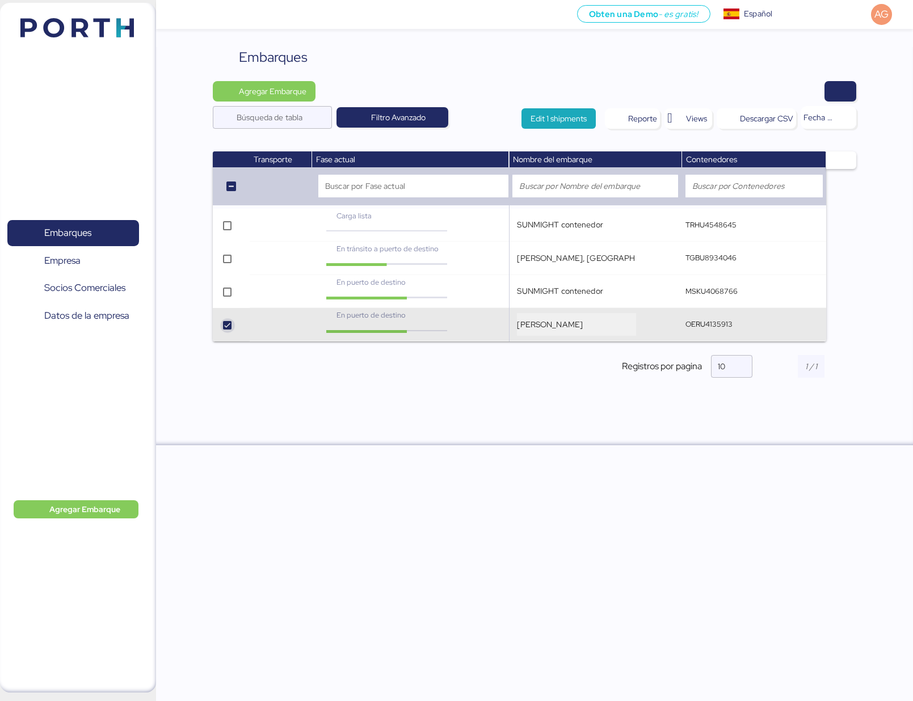
click at [224, 326] on icon at bounding box center [227, 325] width 7 height 7
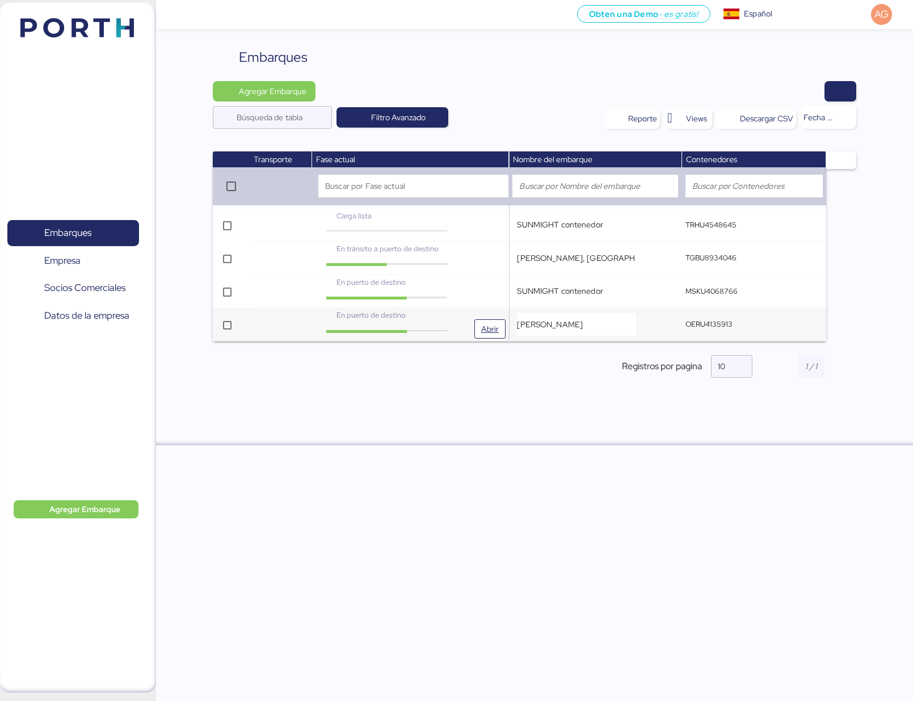
click at [400, 316] on span "En puerto de destino" at bounding box center [370, 315] width 69 height 10
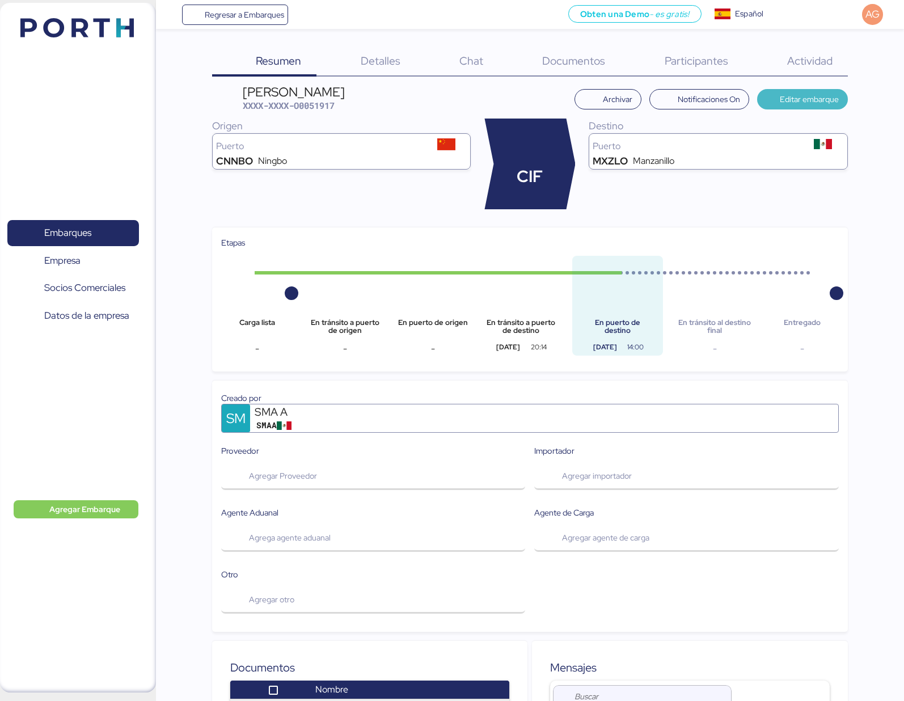
click at [811, 103] on span "Editar embarque" at bounding box center [809, 99] width 59 height 14
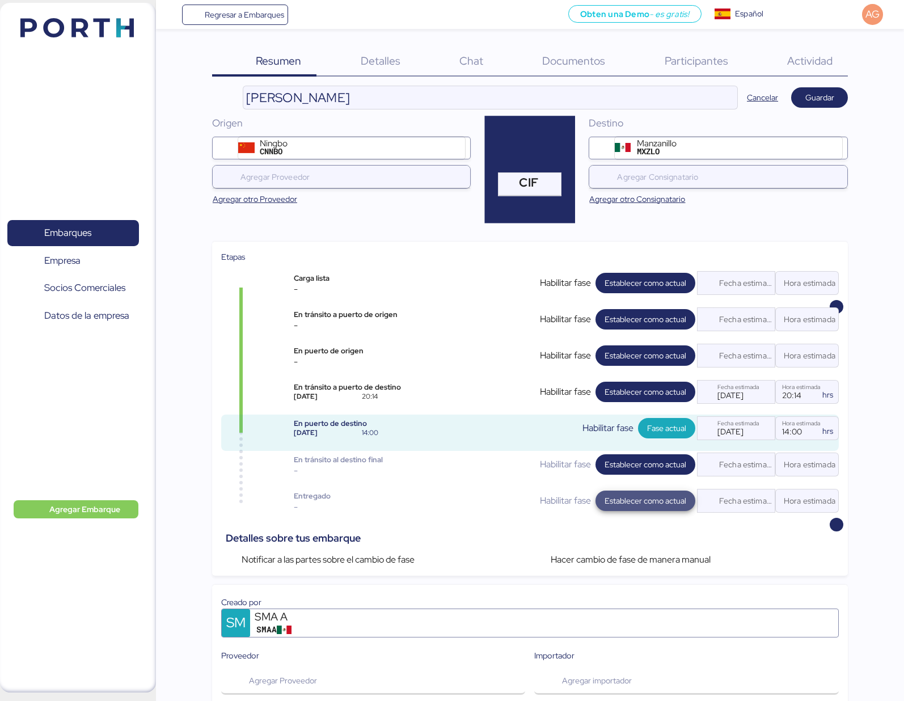
click at [668, 503] on span "Establecer como actual" at bounding box center [646, 501] width 82 height 14
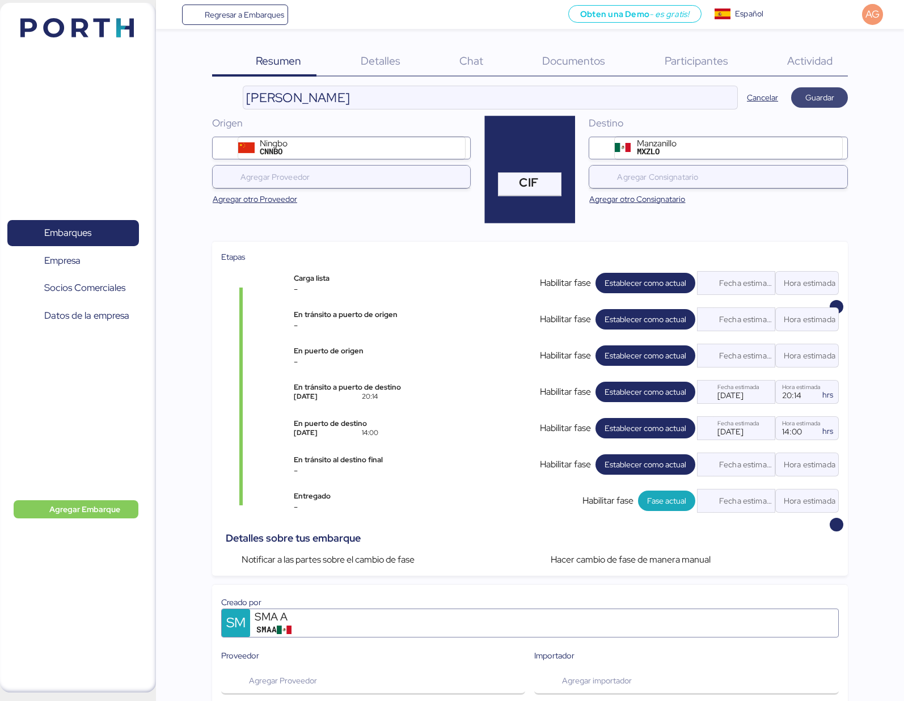
click at [818, 98] on span "Guardar" at bounding box center [819, 98] width 29 height 14
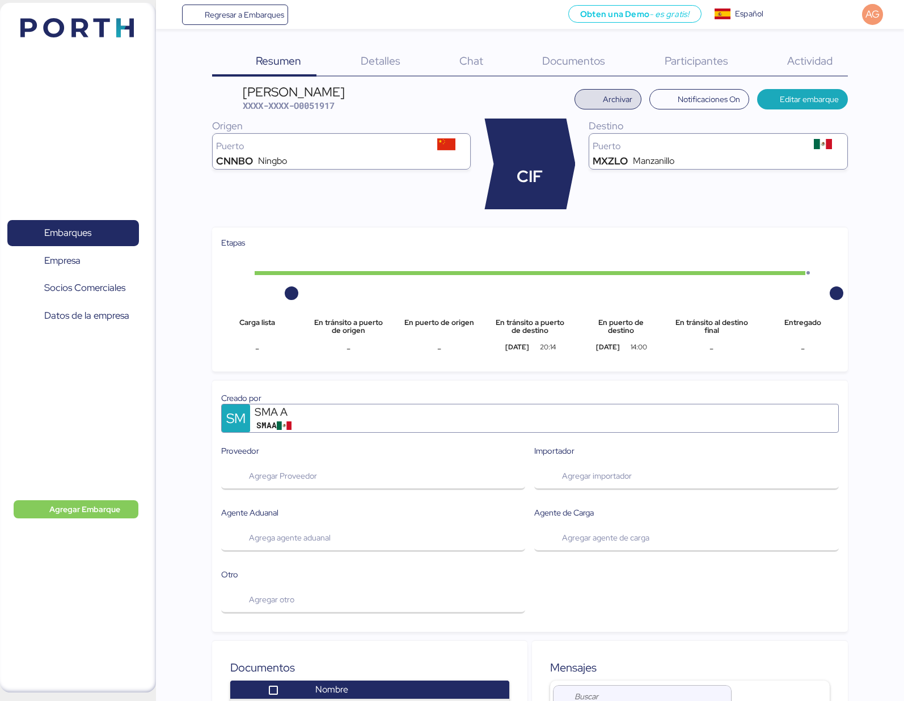
click at [618, 101] on span "Archivar" at bounding box center [617, 99] width 29 height 14
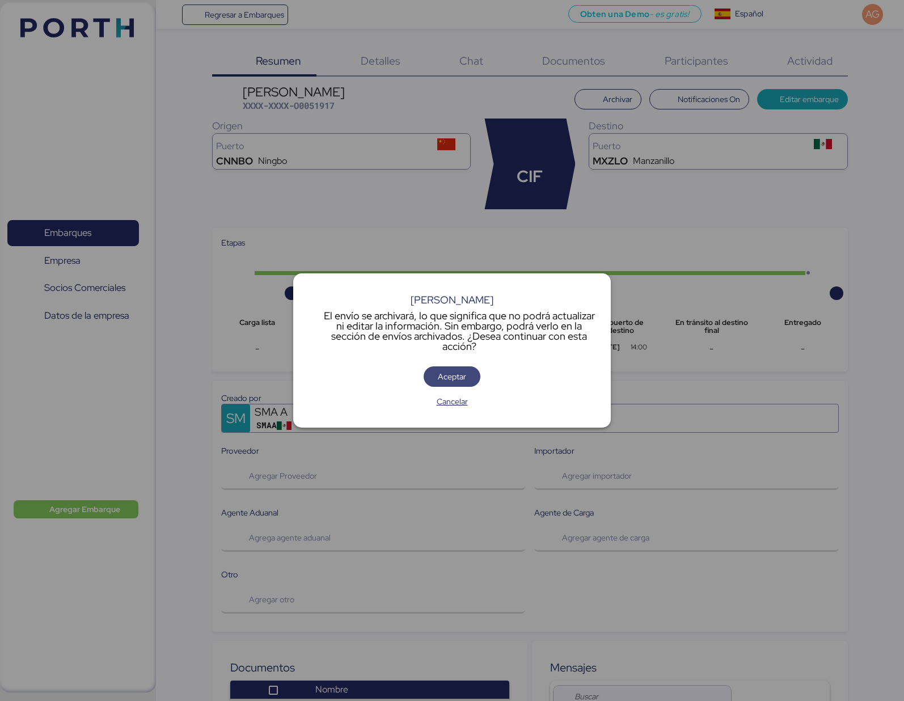
click at [456, 378] on span "Aceptar" at bounding box center [452, 377] width 28 height 14
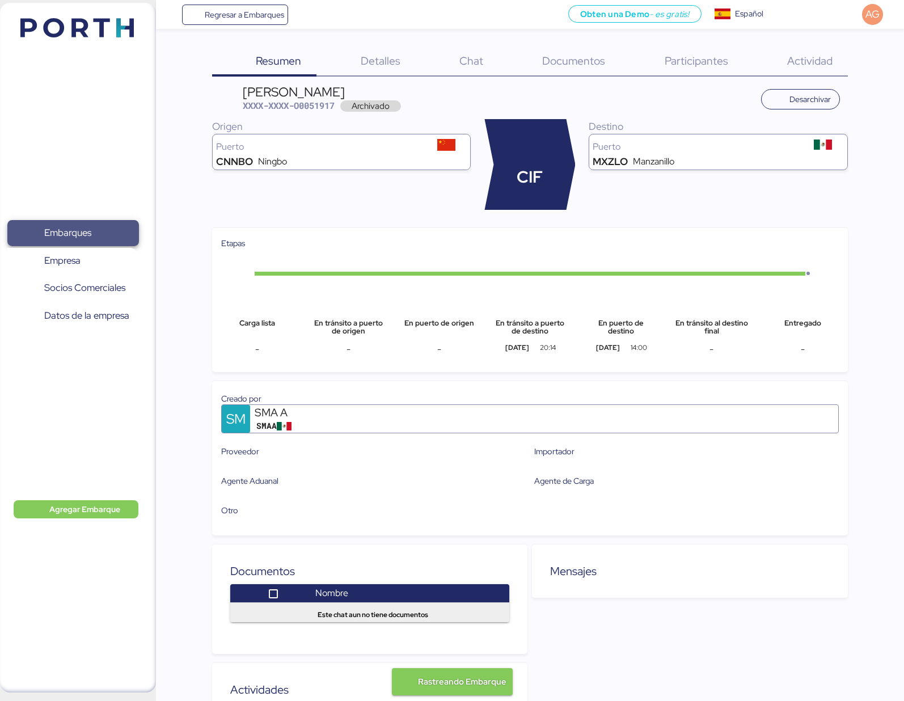
click at [111, 233] on span "Embarques" at bounding box center [73, 233] width 122 height 16
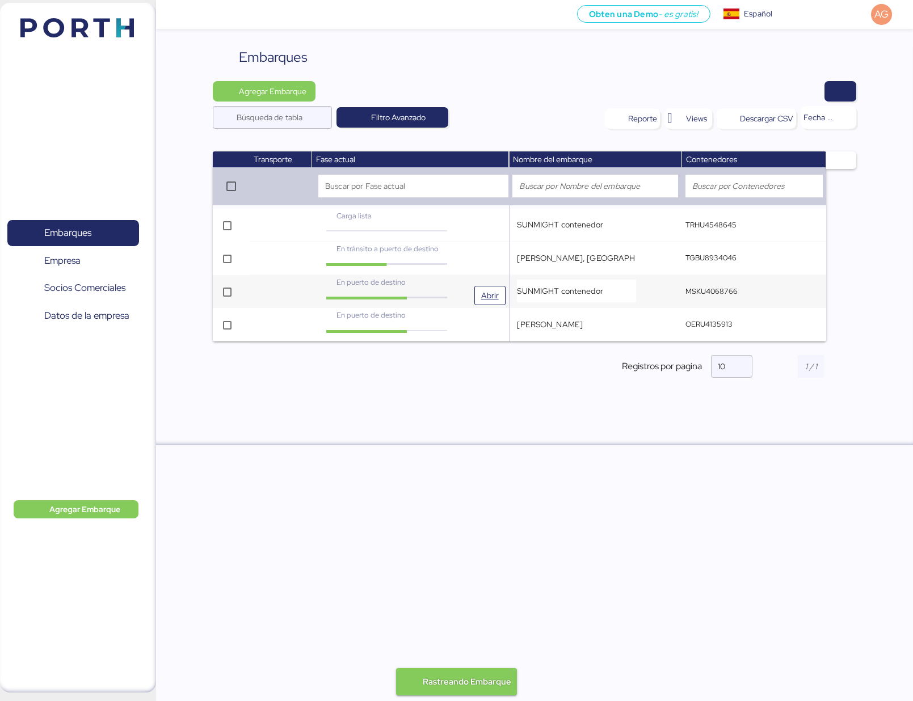
click at [368, 285] on span "En puerto de destino" at bounding box center [370, 282] width 69 height 10
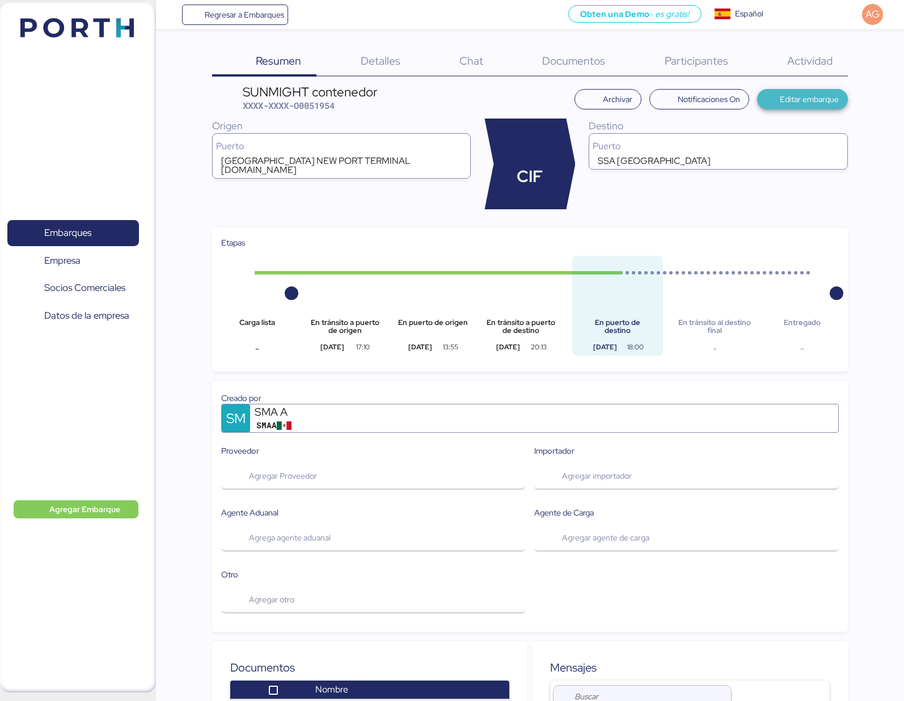
click at [804, 99] on span "Editar embarque" at bounding box center [809, 99] width 59 height 14
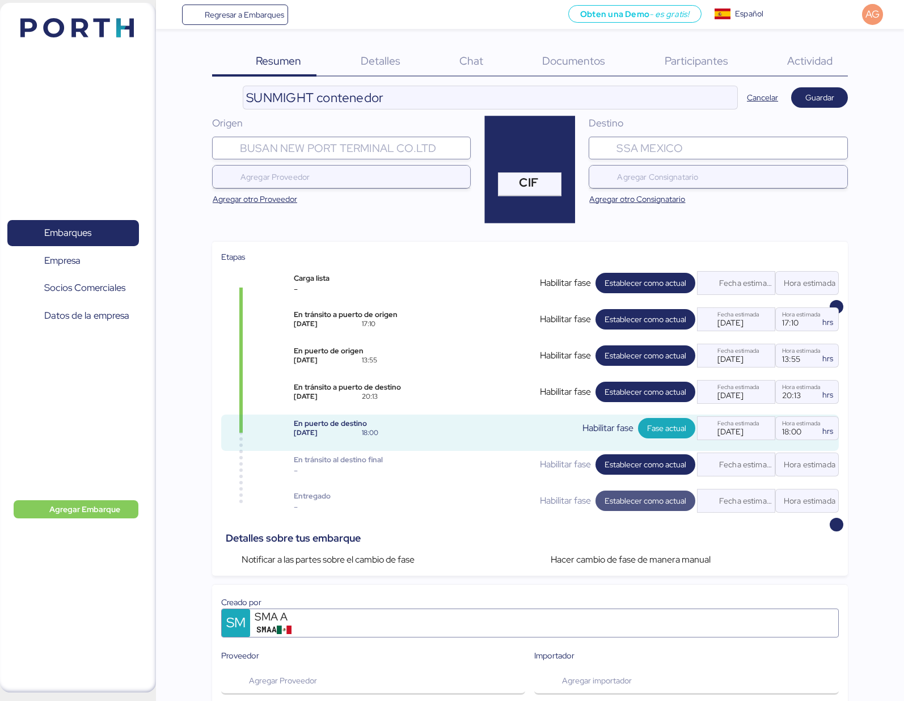
click at [656, 508] on span "Establecer como actual" at bounding box center [646, 501] width 82 height 16
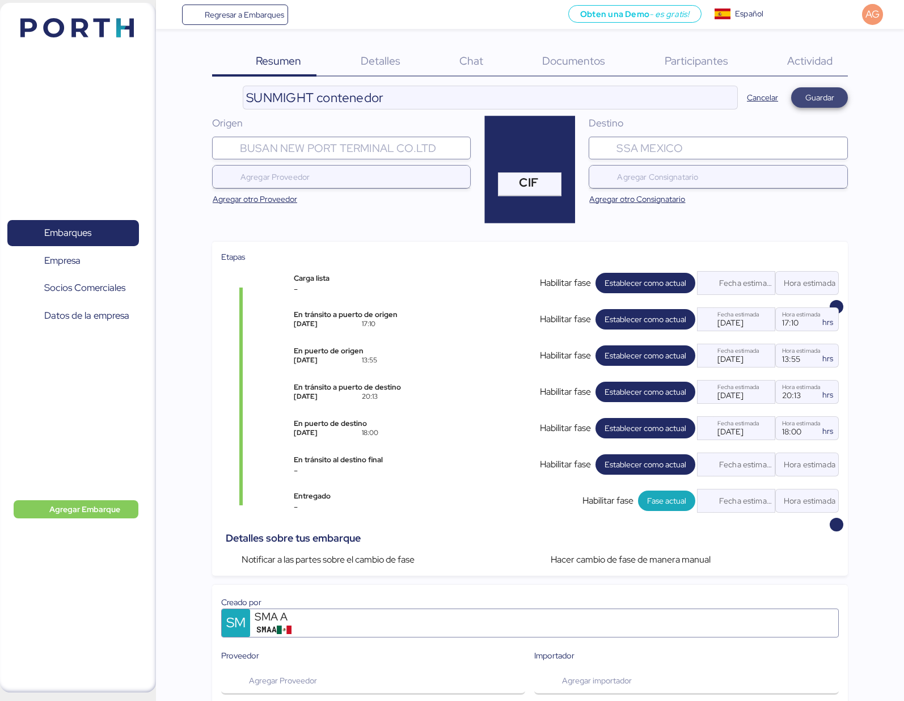
click at [815, 90] on span "Guardar" at bounding box center [819, 98] width 39 height 16
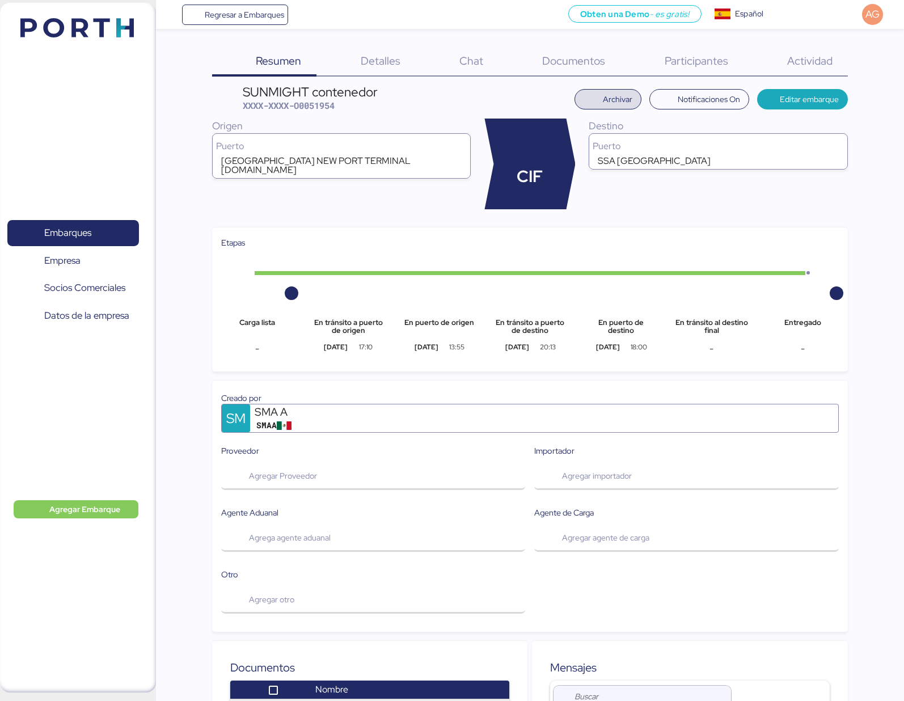
click at [592, 98] on span "Archivar" at bounding box center [608, 99] width 49 height 16
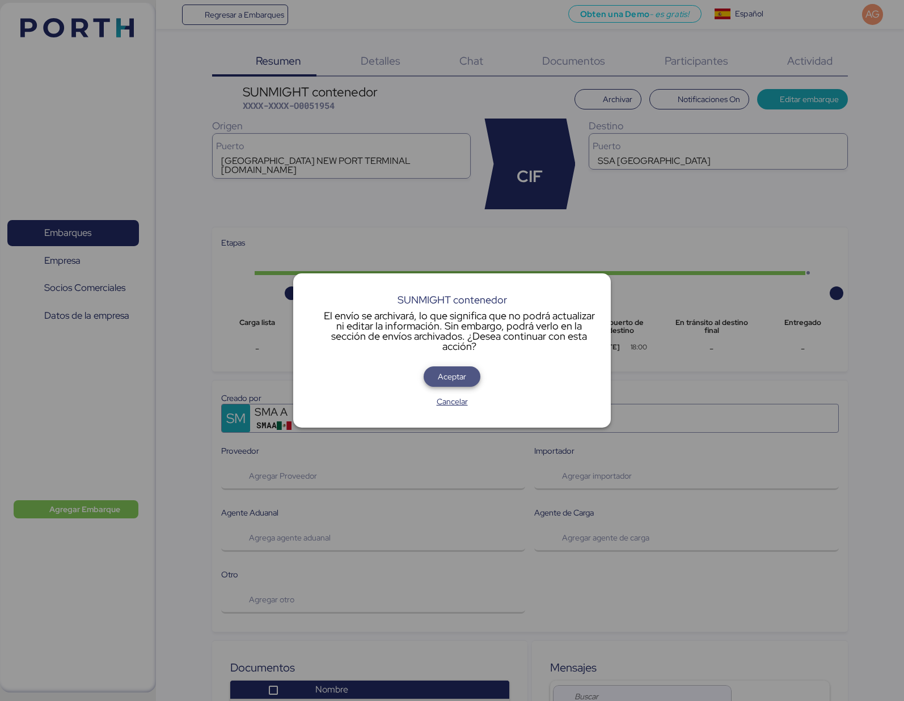
click at [462, 378] on span "Aceptar" at bounding box center [452, 377] width 28 height 14
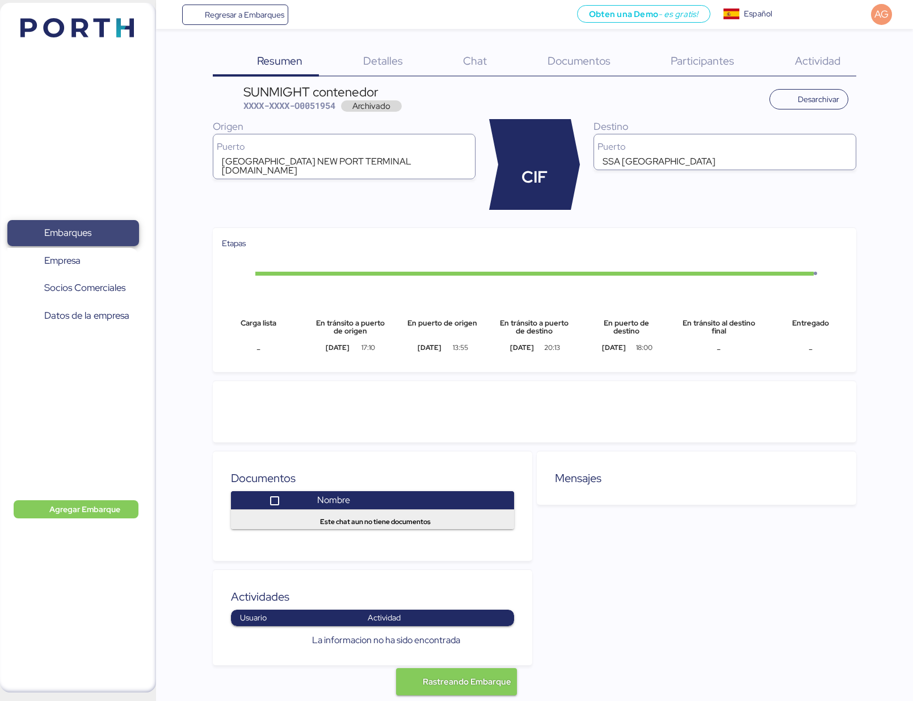
click at [58, 238] on span "Embarques" at bounding box center [67, 233] width 47 height 16
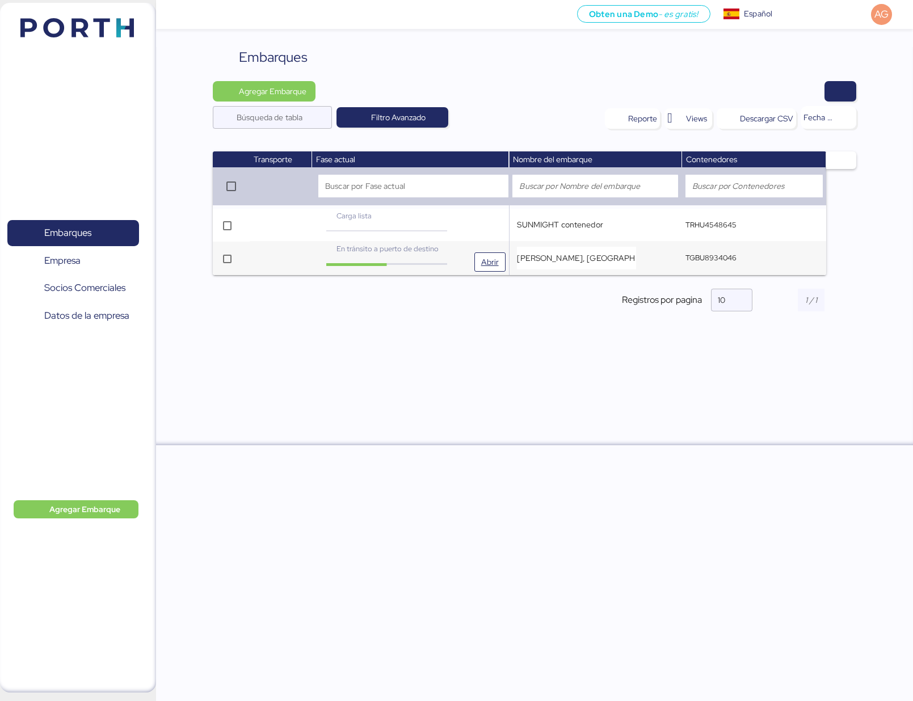
click at [422, 252] on span "En tránsito a puerto de destino" at bounding box center [387, 249] width 102 height 10
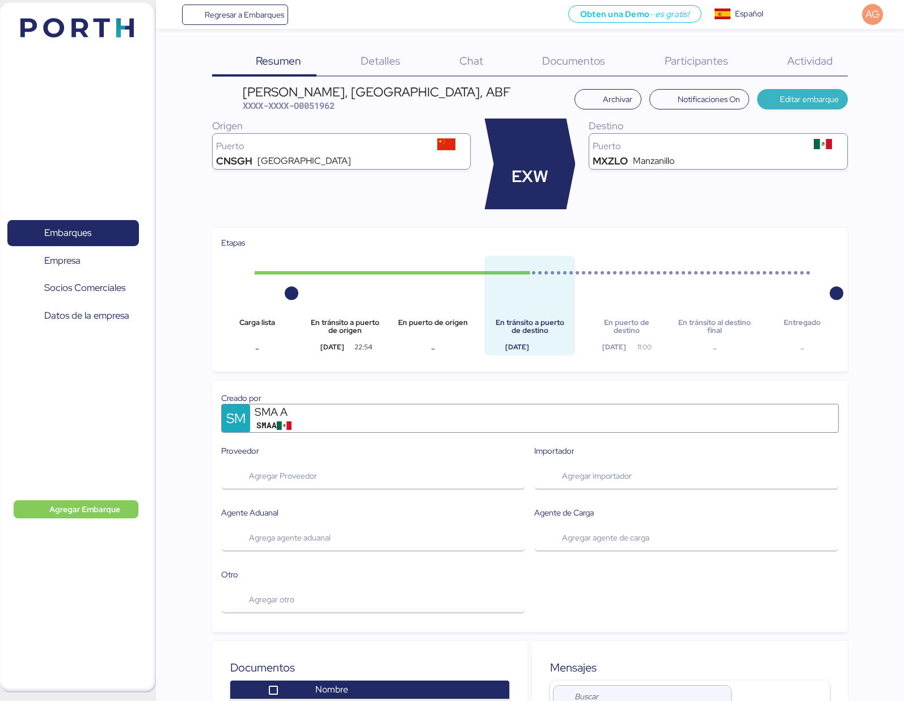
click at [784, 101] on span "Editar embarque" at bounding box center [809, 99] width 59 height 14
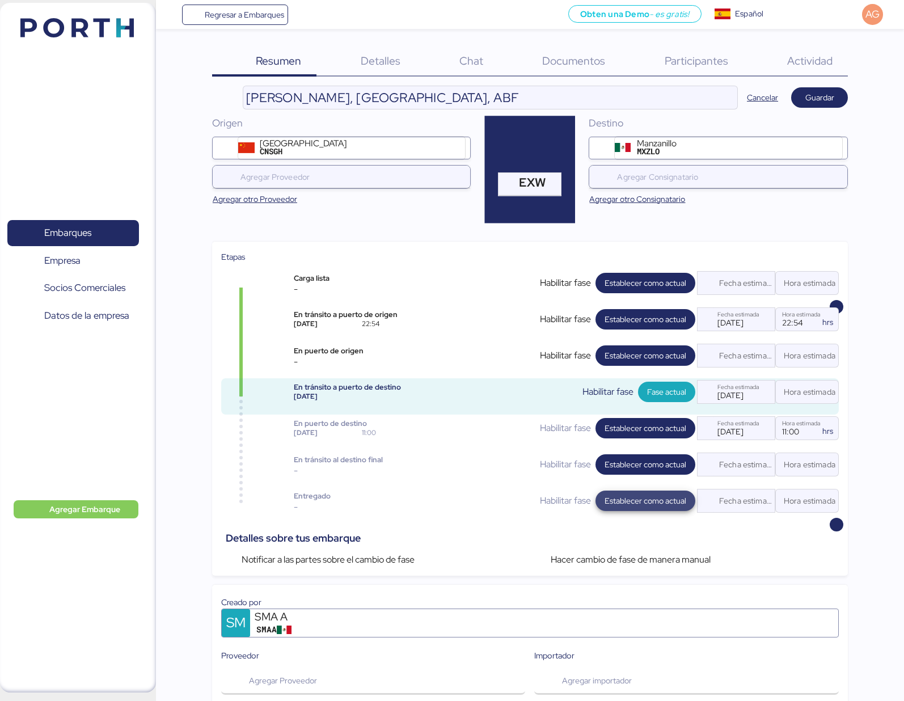
click at [657, 504] on span "Establecer como actual" at bounding box center [646, 501] width 82 height 14
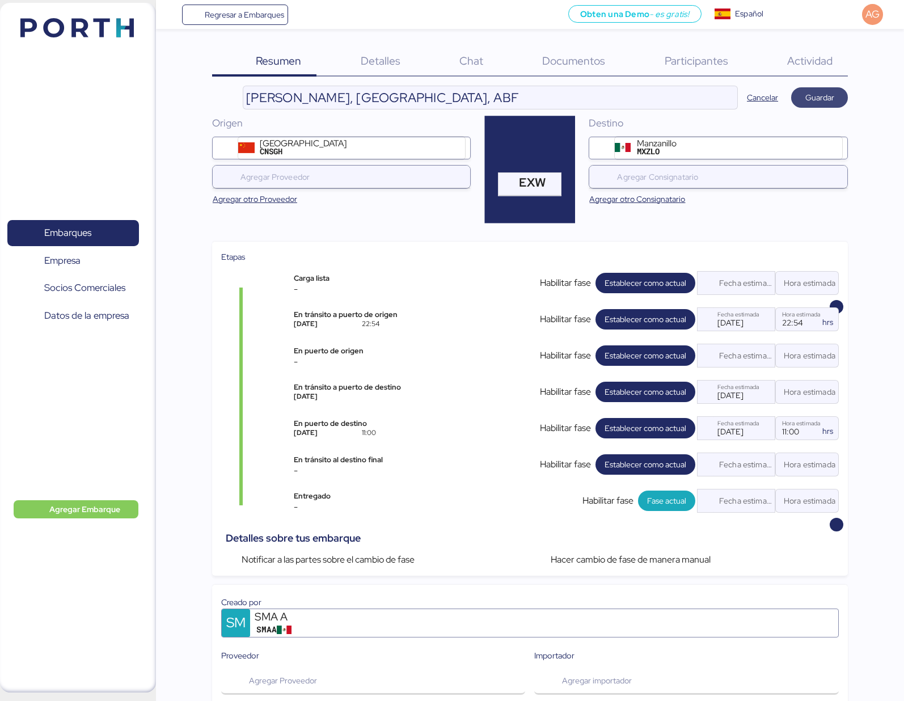
click at [826, 102] on span "Guardar" at bounding box center [819, 98] width 29 height 14
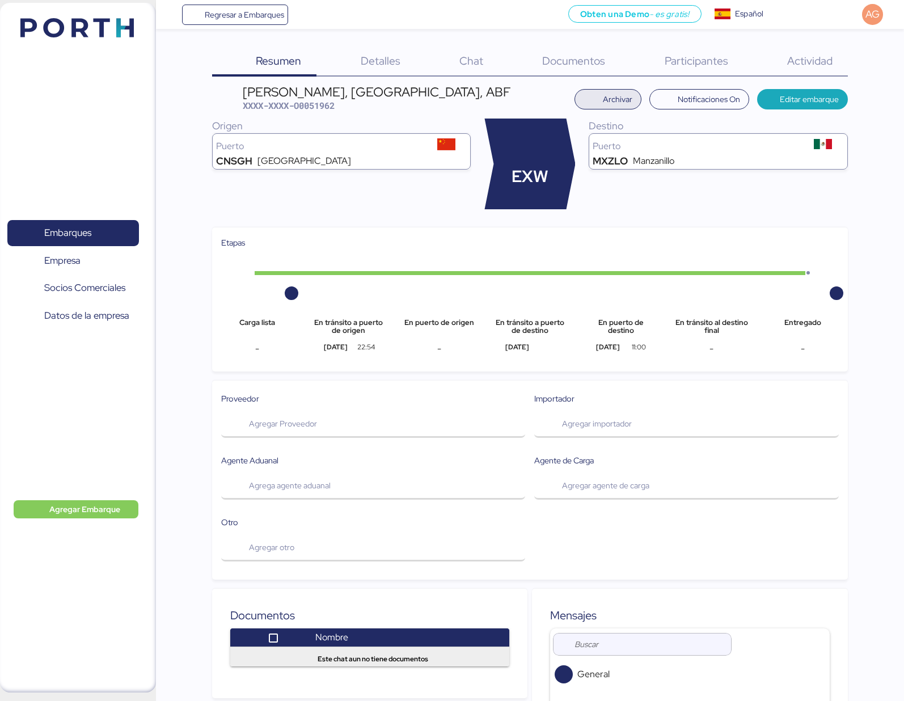
click at [612, 95] on span "Archivar" at bounding box center [617, 99] width 29 height 14
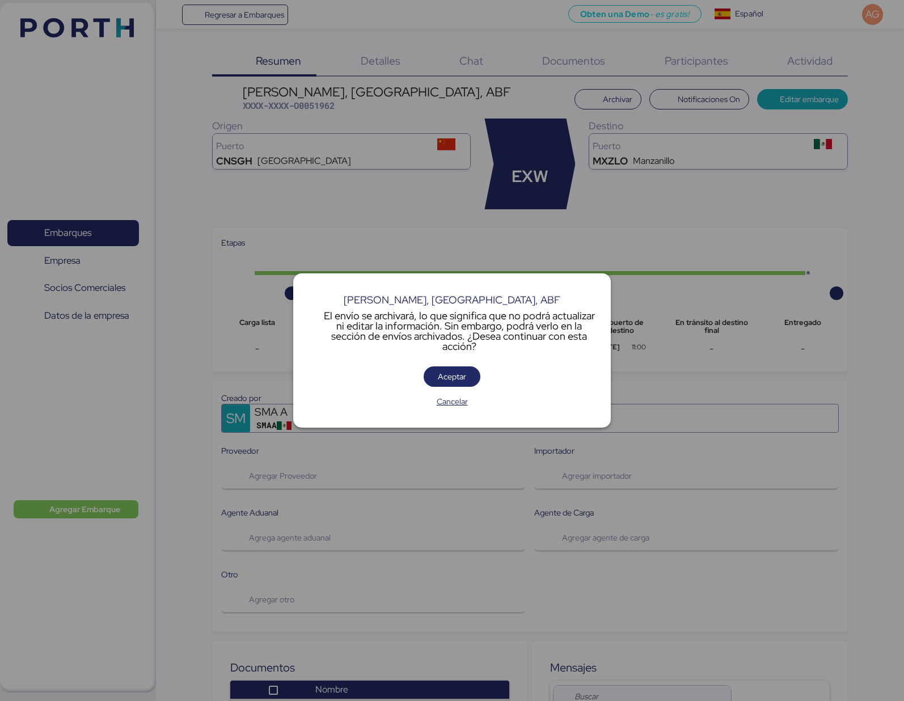
click at [453, 365] on div "FLACK, TIANJIN, ABF El envío se archivará, lo que significa que no podrá actual…" at bounding box center [452, 350] width 318 height 154
click at [453, 366] on span "Aceptar" at bounding box center [452, 376] width 57 height 20
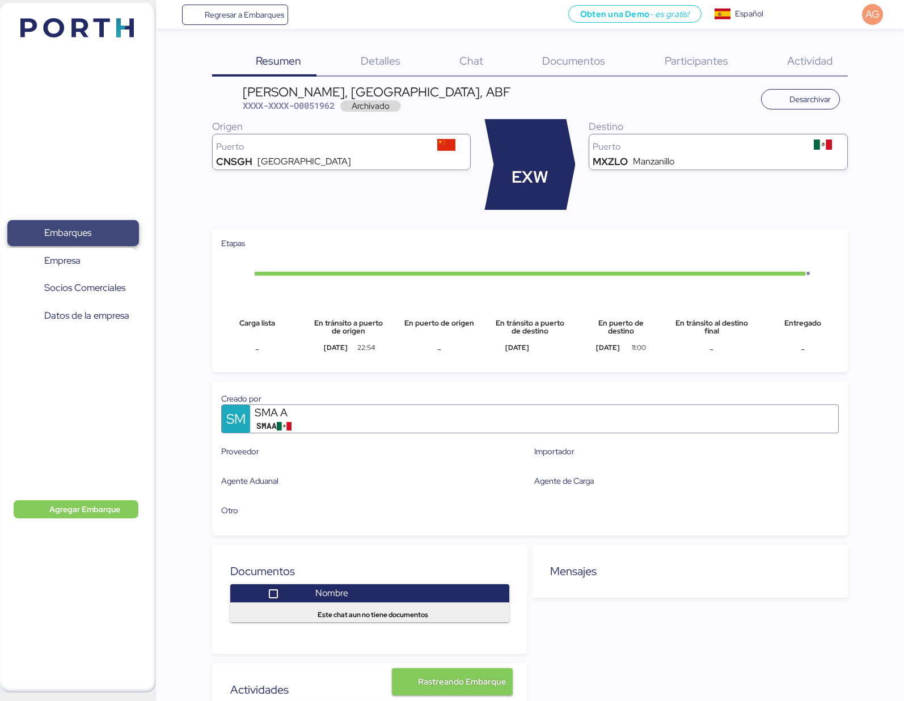
click at [77, 230] on span "Embarques" at bounding box center [67, 233] width 47 height 16
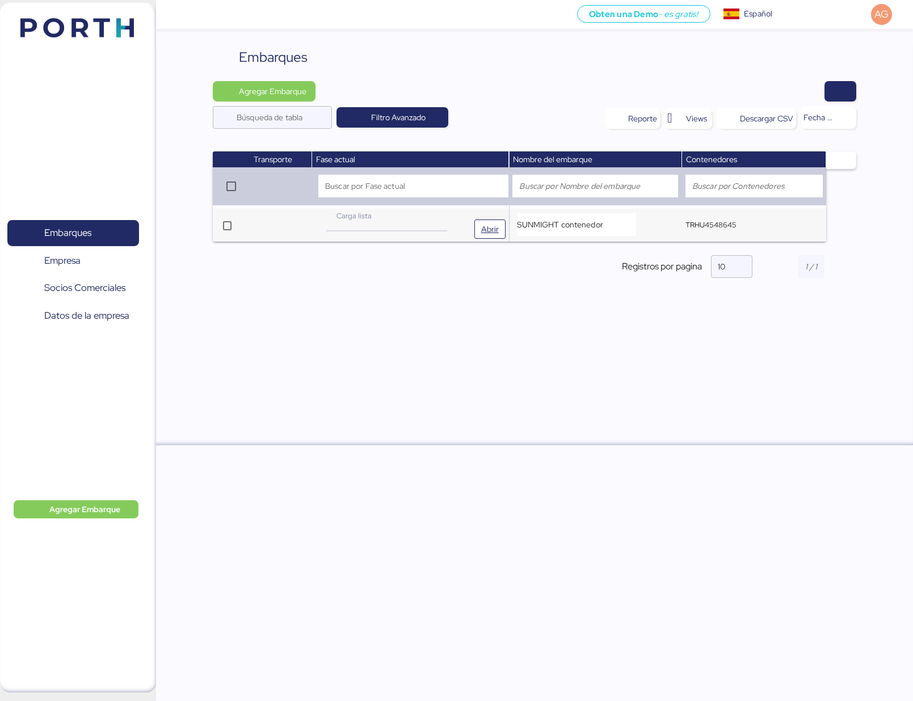
click at [406, 216] on div "Carga lista" at bounding box center [386, 215] width 124 height 11
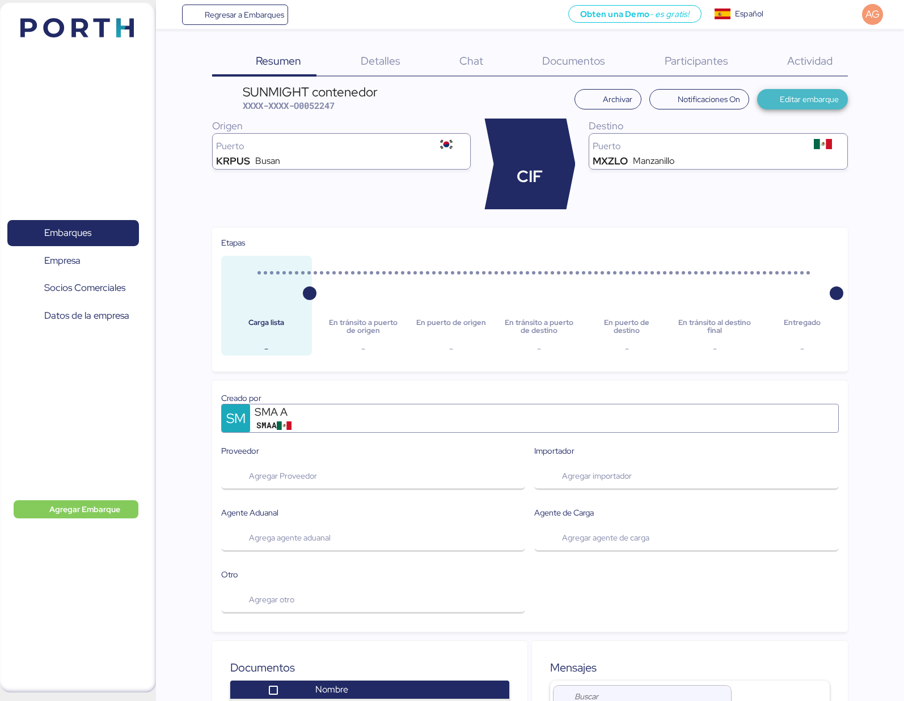
click at [783, 91] on span "Editar embarque" at bounding box center [802, 99] width 73 height 16
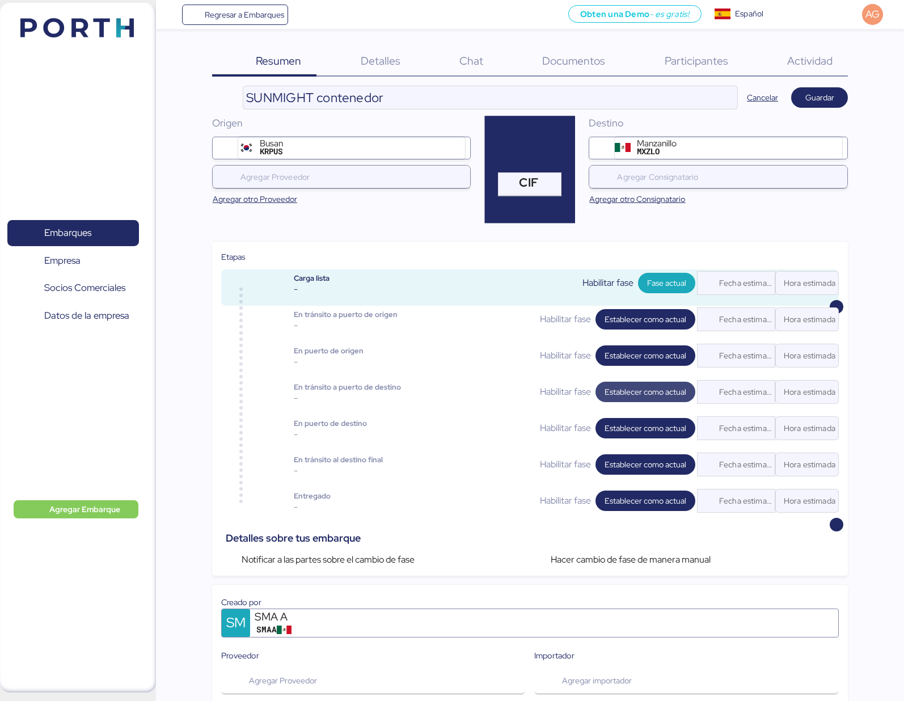
click at [636, 387] on span "Establecer como actual" at bounding box center [646, 392] width 82 height 14
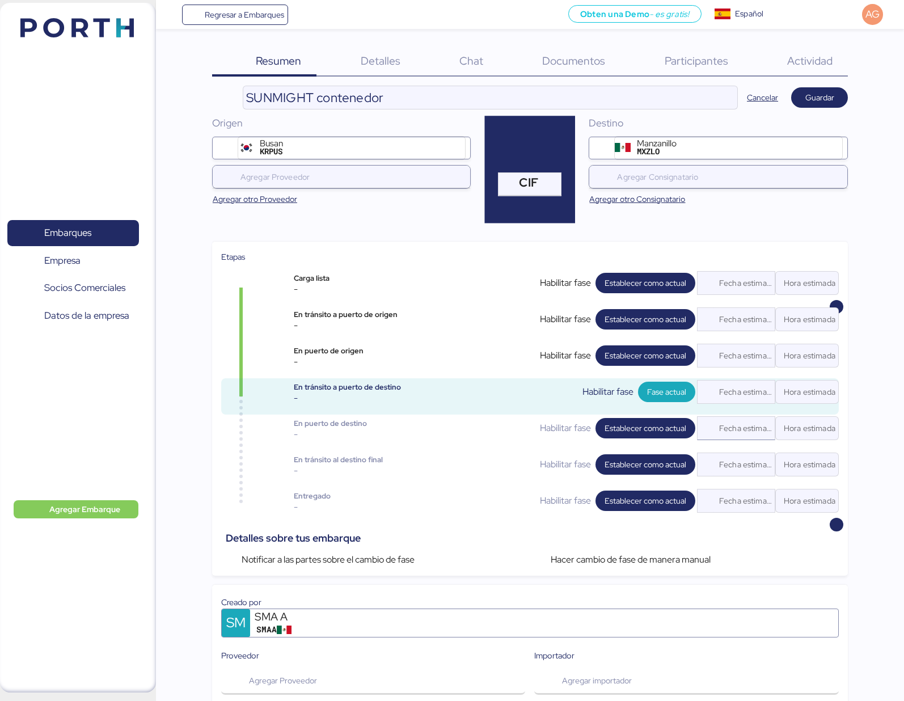
click at [735, 429] on div "Fecha estimada" at bounding box center [743, 428] width 64 height 23
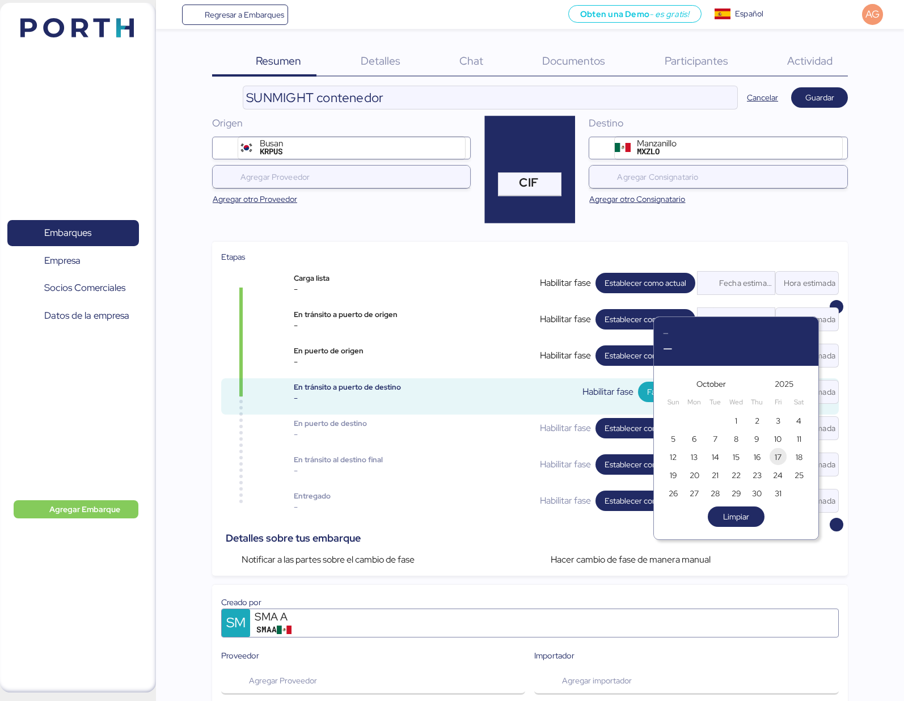
click at [774, 456] on span "17" at bounding box center [778, 457] width 12 height 14
type input "Oct 17, 2025"
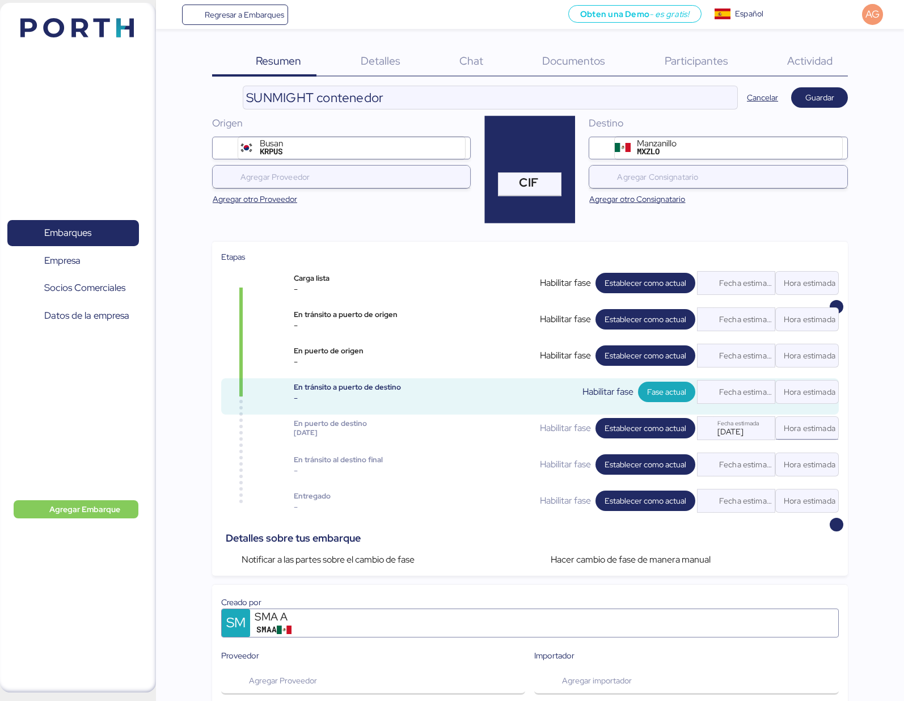
click at [808, 421] on input "Hora estimada" at bounding box center [807, 428] width 62 height 23
type input "16:00"
click at [828, 93] on span "Guardar" at bounding box center [819, 98] width 29 height 14
